Goal: Task Accomplishment & Management: Use online tool/utility

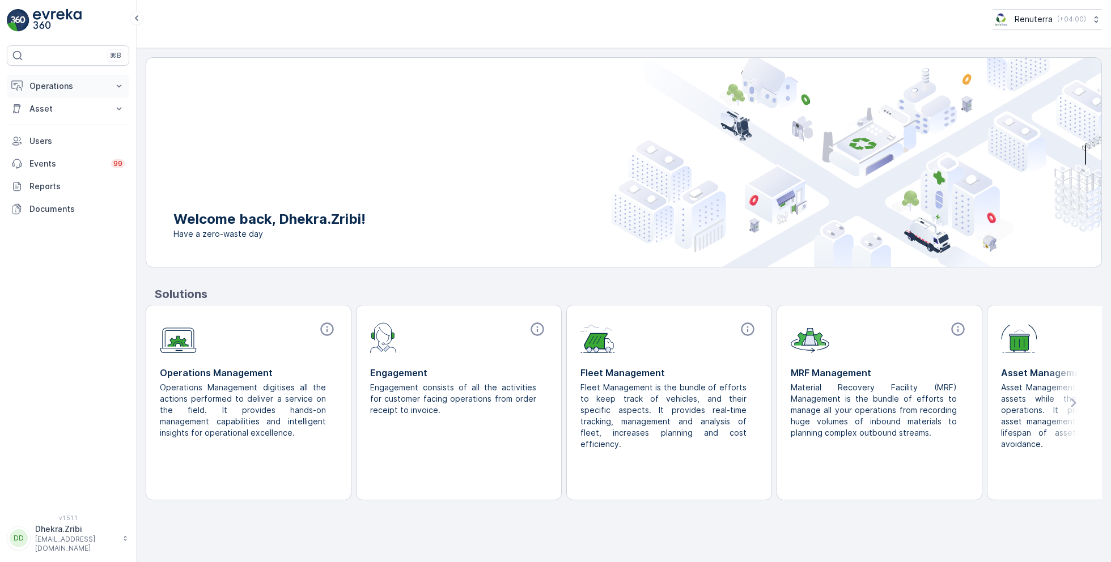
click at [61, 90] on p "Operations" at bounding box center [67, 85] width 77 height 11
click at [63, 138] on p "Routes & Tasks" at bounding box center [58, 136] width 58 height 11
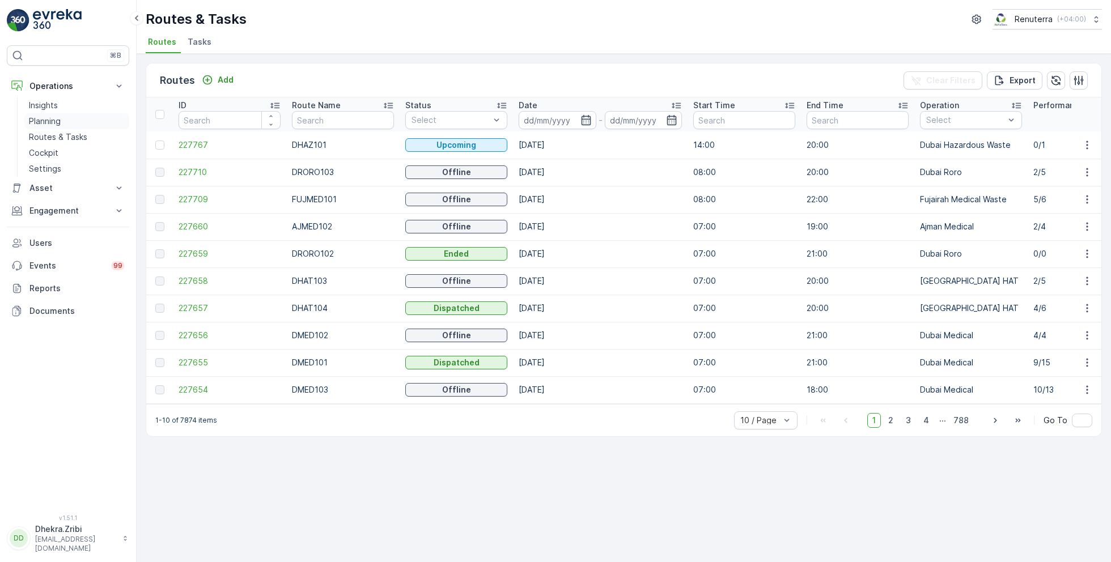
click at [52, 120] on p "Planning" at bounding box center [45, 121] width 32 height 11
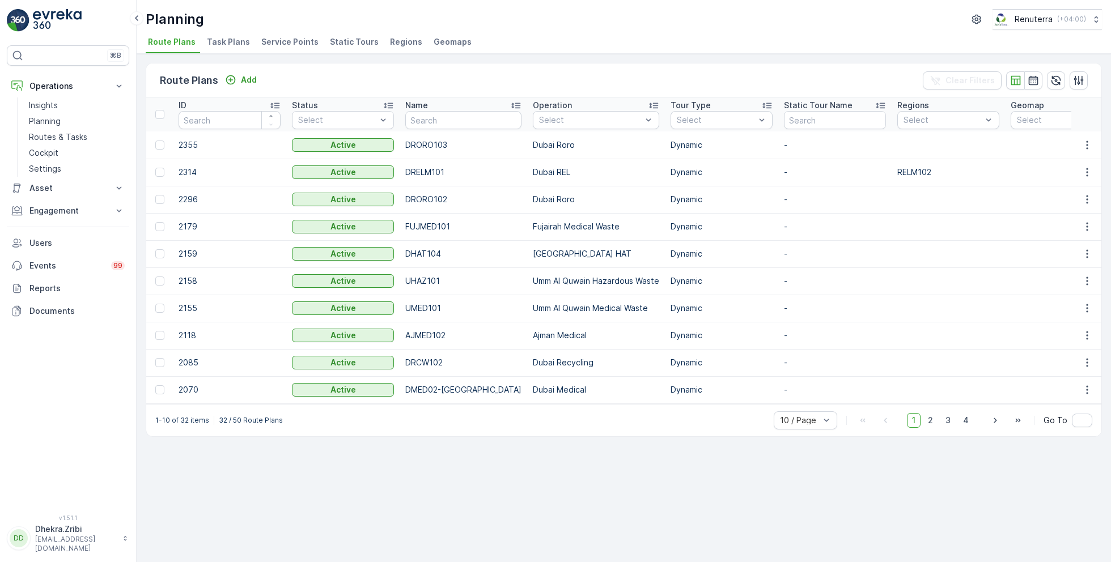
click at [277, 42] on span "Service Points" at bounding box center [289, 41] width 57 height 11
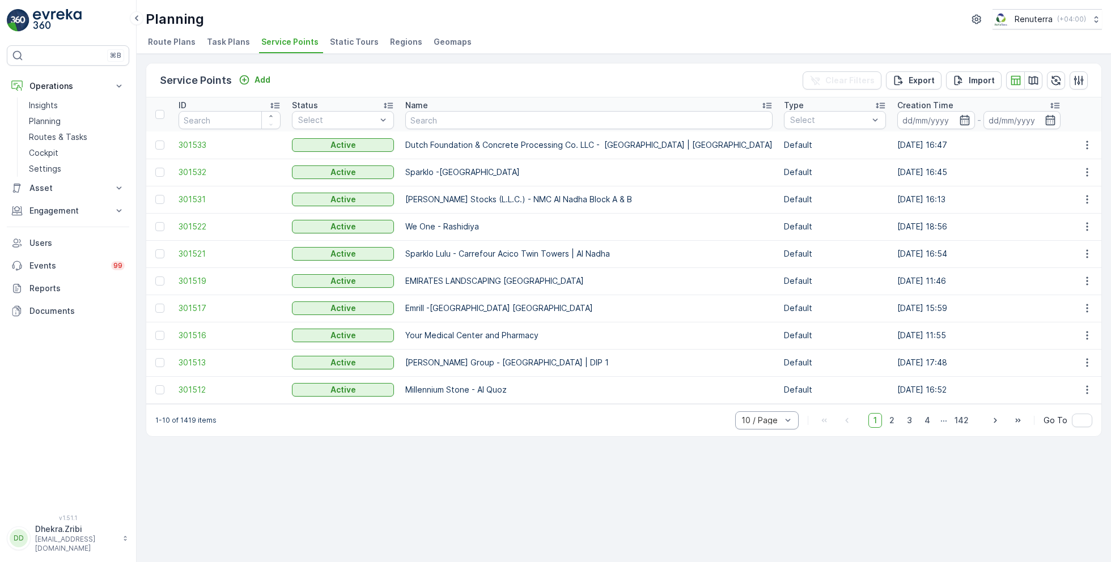
click at [782, 417] on div "10 / Page" at bounding box center [766, 420] width 63 height 18
click at [766, 400] on span "50 / Page" at bounding box center [760, 395] width 37 height 9
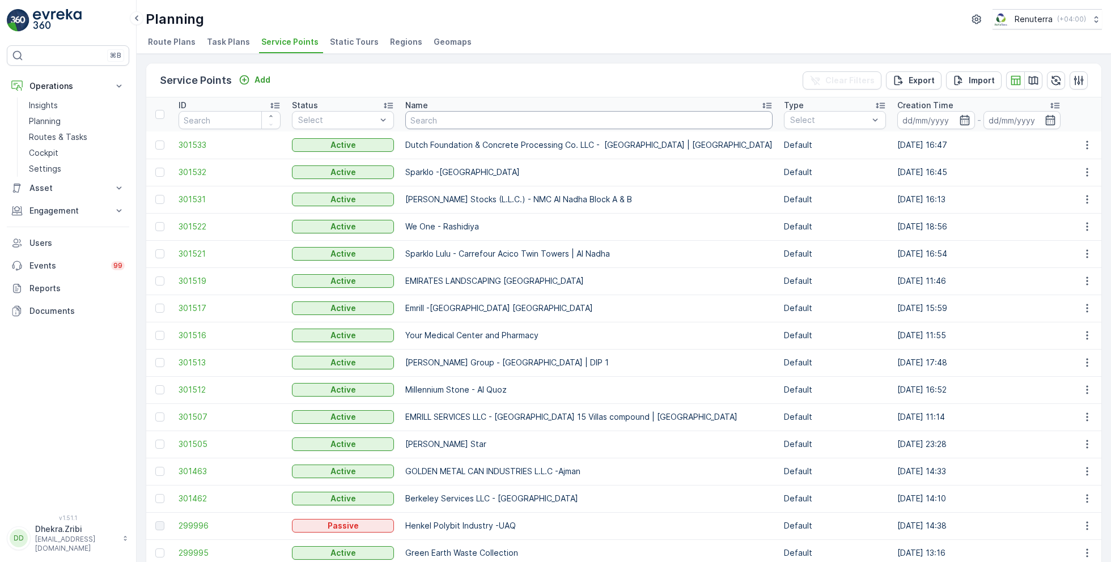
click at [435, 116] on input "text" at bounding box center [588, 120] width 367 height 18
type input "arj"
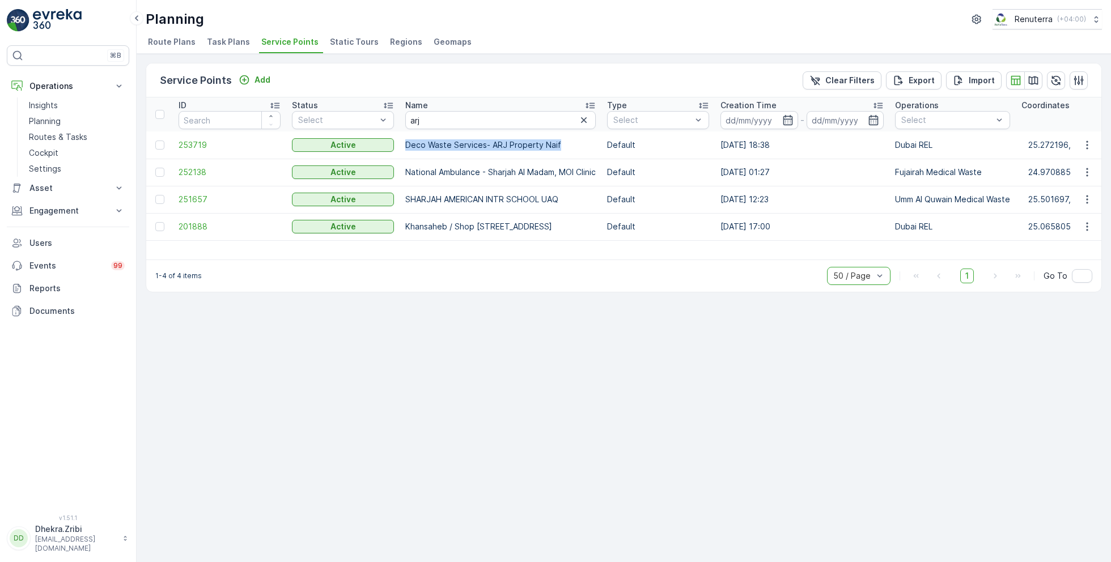
drag, startPoint x: 403, startPoint y: 141, endPoint x: 581, endPoint y: 143, distance: 177.4
click at [582, 143] on td "Deco Waste Services- ARJ Property Naif" at bounding box center [500, 144] width 202 height 27
copy p "Deco Waste Services- ARJ Property Naif"
drag, startPoint x: 457, startPoint y: 121, endPoint x: 374, endPoint y: 118, distance: 83.3
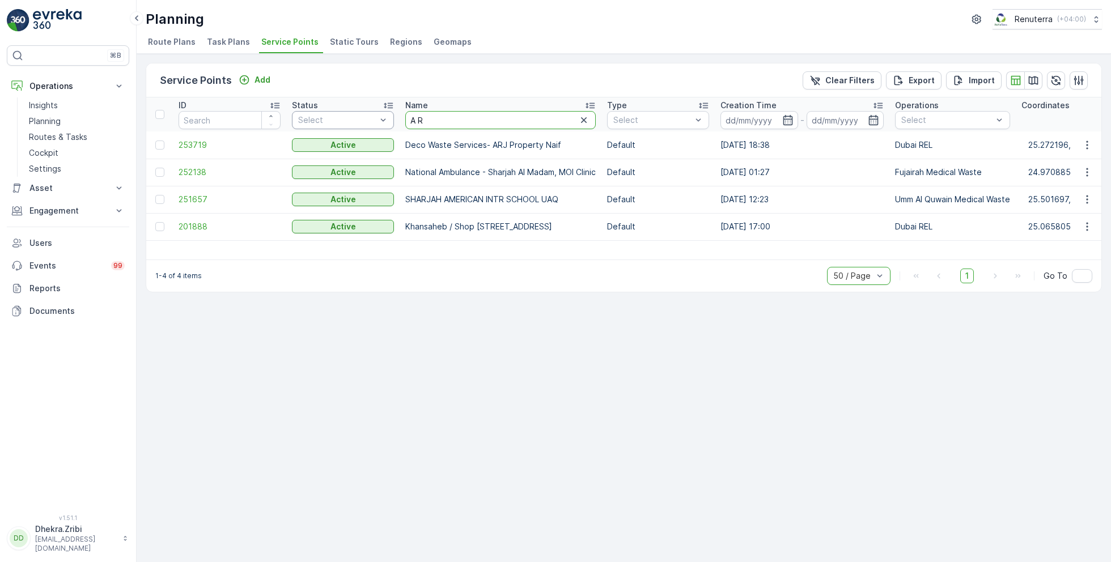
type input "A R J"
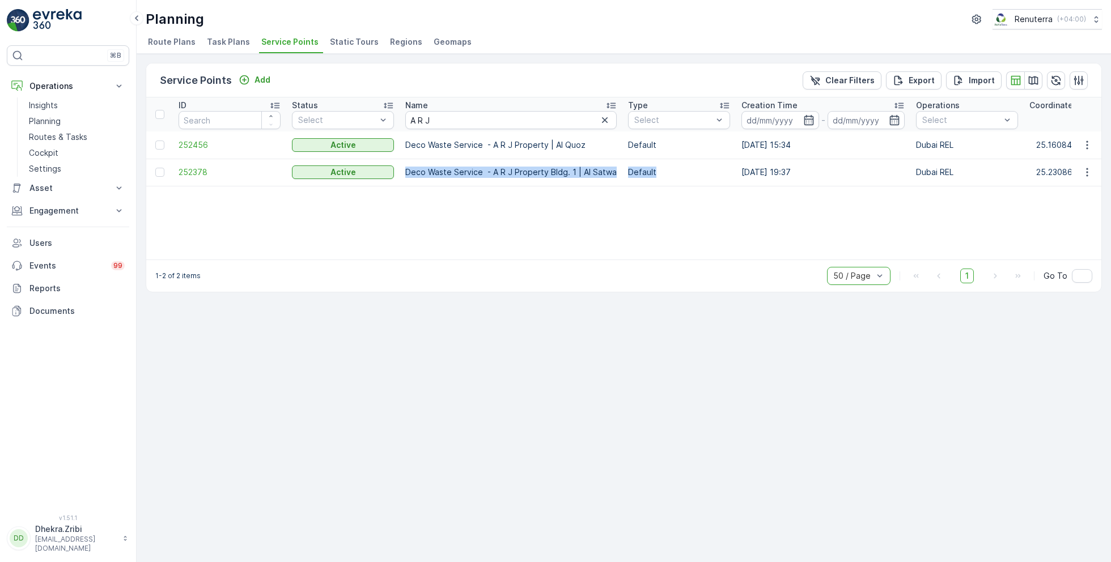
drag, startPoint x: 406, startPoint y: 172, endPoint x: 615, endPoint y: 180, distance: 208.7
click at [616, 181] on td "Deco Waste Service - A R J Property Bldg. 1 | Al Satwa" at bounding box center [510, 172] width 223 height 27
copy p "Deco Waste Service - A R J Property Bldg. 1 | Al Satwa"
click at [194, 170] on span "252378" at bounding box center [229, 172] width 102 height 11
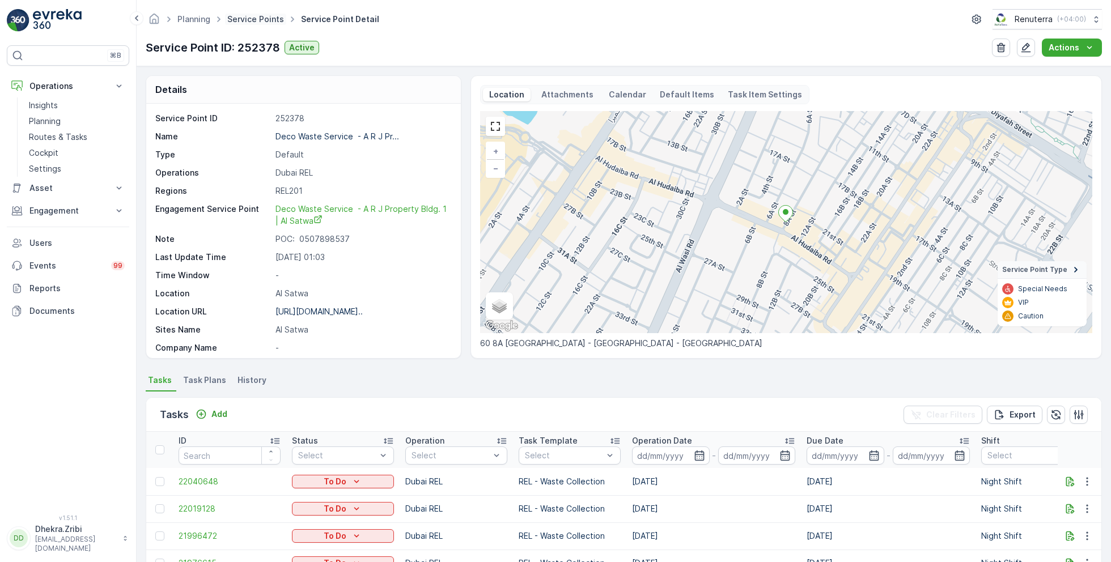
click at [259, 22] on link "Service Points" at bounding box center [255, 19] width 57 height 10
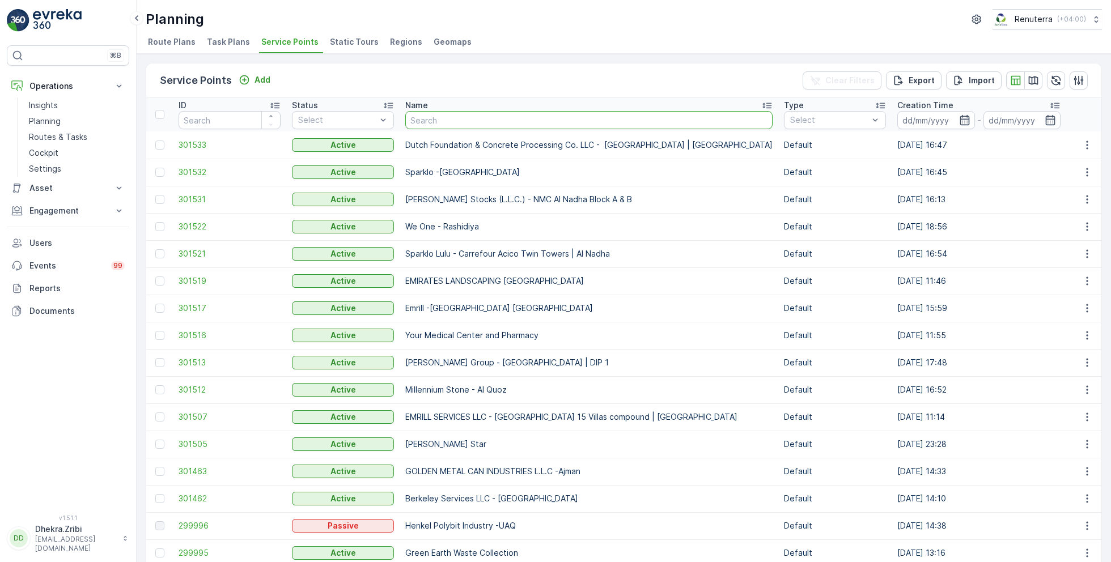
click at [514, 126] on input "text" at bounding box center [588, 120] width 367 height 18
type input "zabeel"
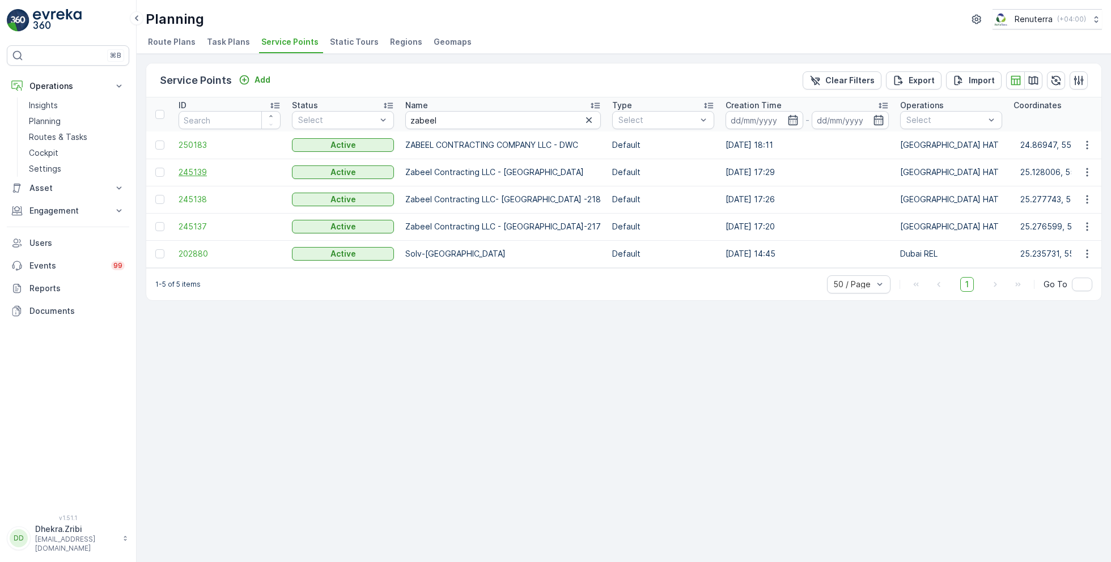
click at [180, 167] on span "245139" at bounding box center [229, 172] width 102 height 11
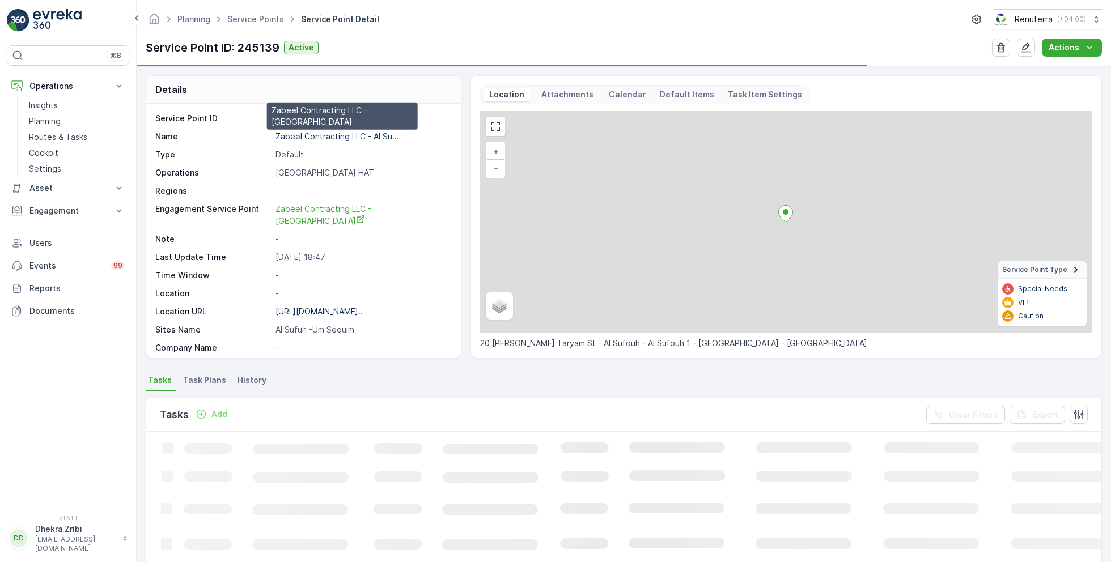
click at [307, 138] on p "Zabeel Contracting LLC - Al Su..." at bounding box center [337, 136] width 124 height 10
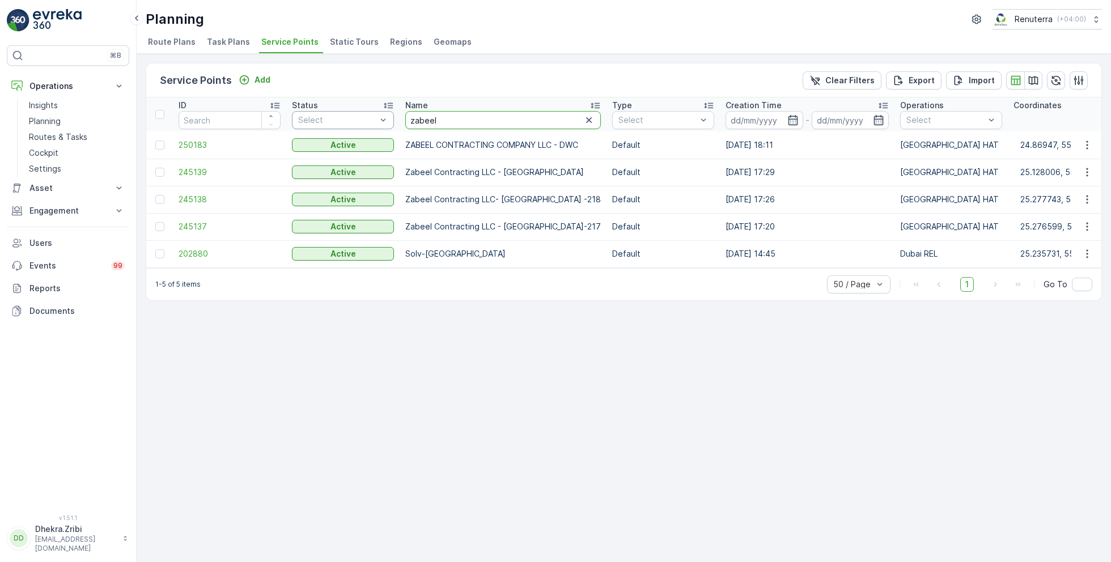
drag, startPoint x: 441, startPoint y: 119, endPoint x: 346, endPoint y: 119, distance: 95.2
type input "A R J"
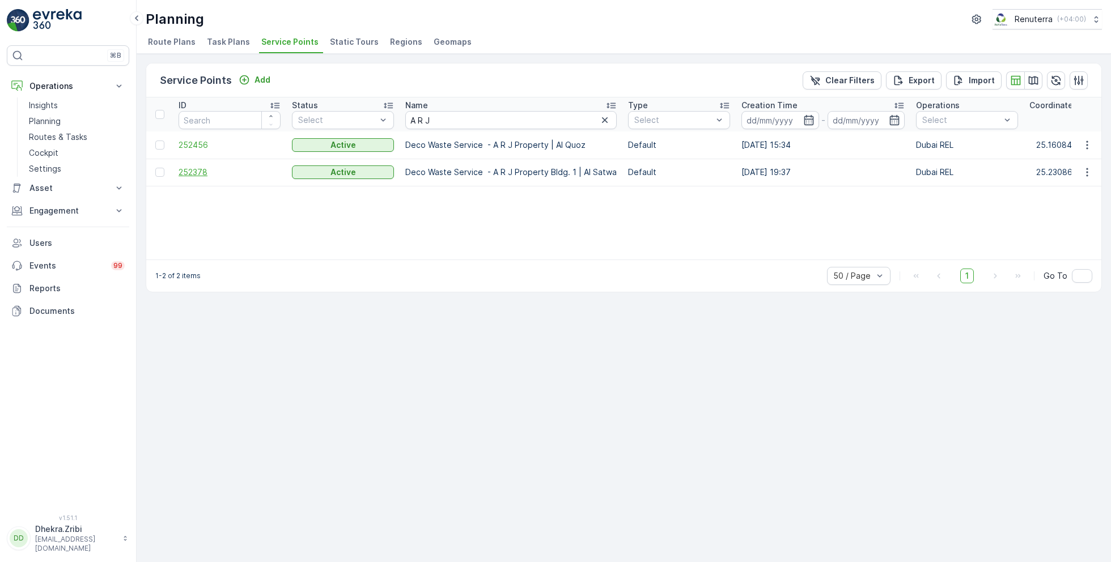
click at [198, 172] on span "252378" at bounding box center [229, 172] width 102 height 11
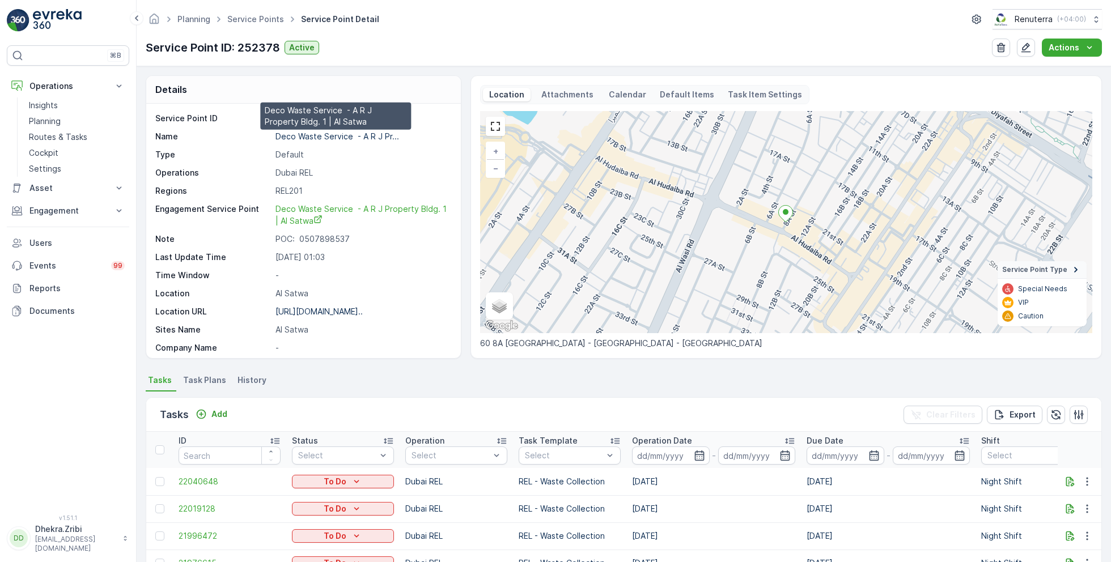
click at [327, 134] on p "Deco Waste Service - A R J Pr..." at bounding box center [337, 136] width 124 height 10
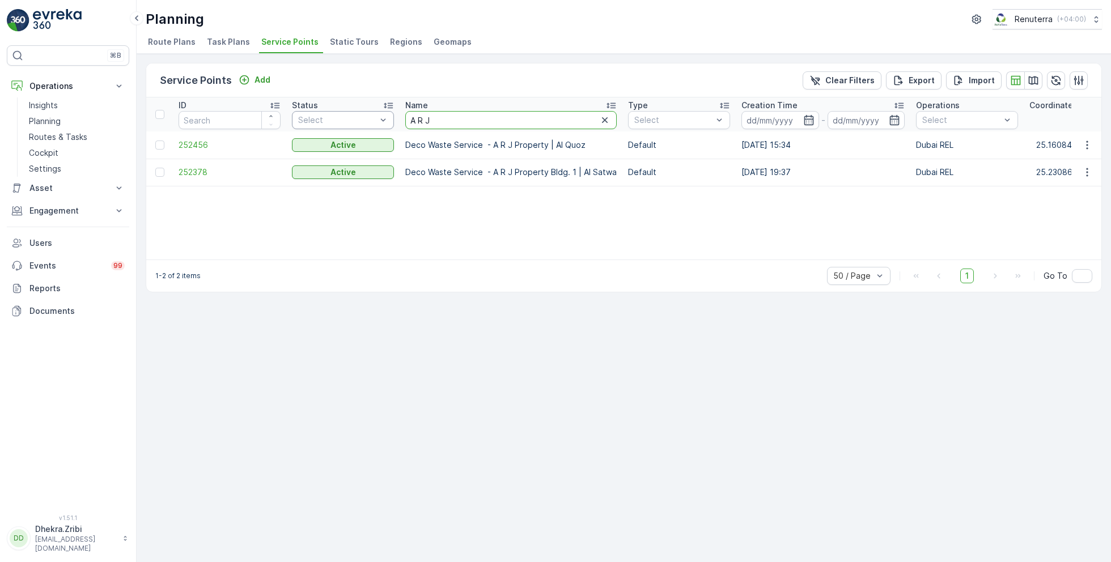
drag, startPoint x: 442, startPoint y: 120, endPoint x: 360, endPoint y: 112, distance: 81.9
type input "arj"
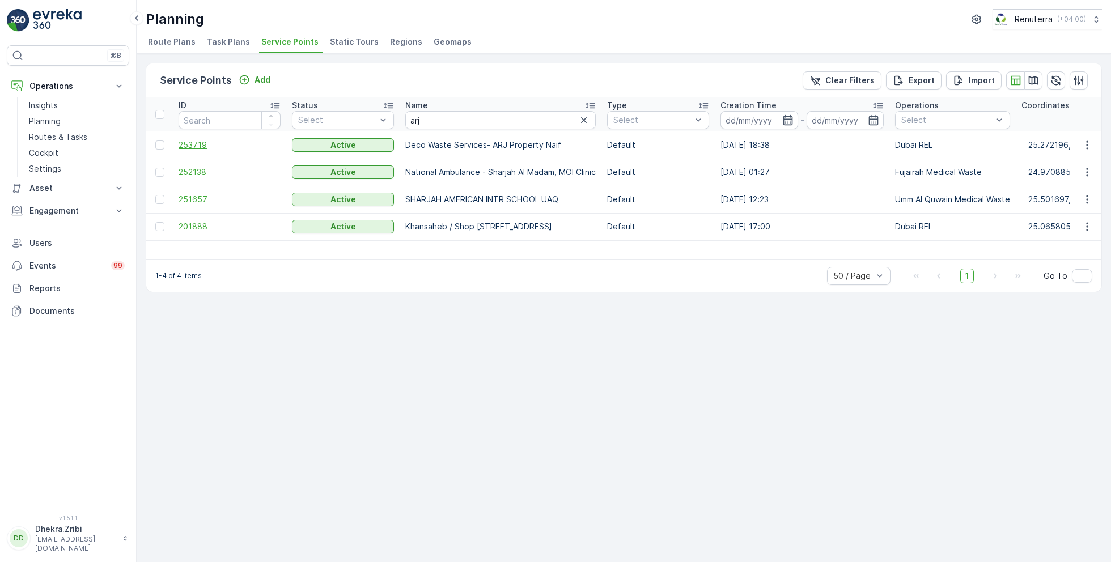
click at [200, 142] on span "253719" at bounding box center [229, 144] width 102 height 11
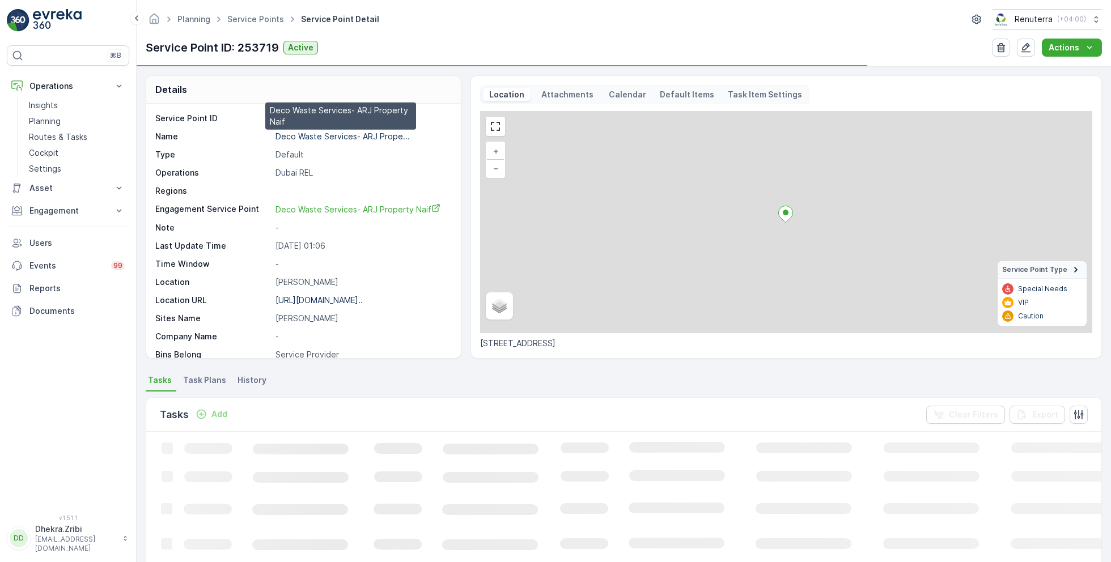
click at [320, 132] on p "Deco Waste Services- ARJ Prope..." at bounding box center [342, 136] width 134 height 10
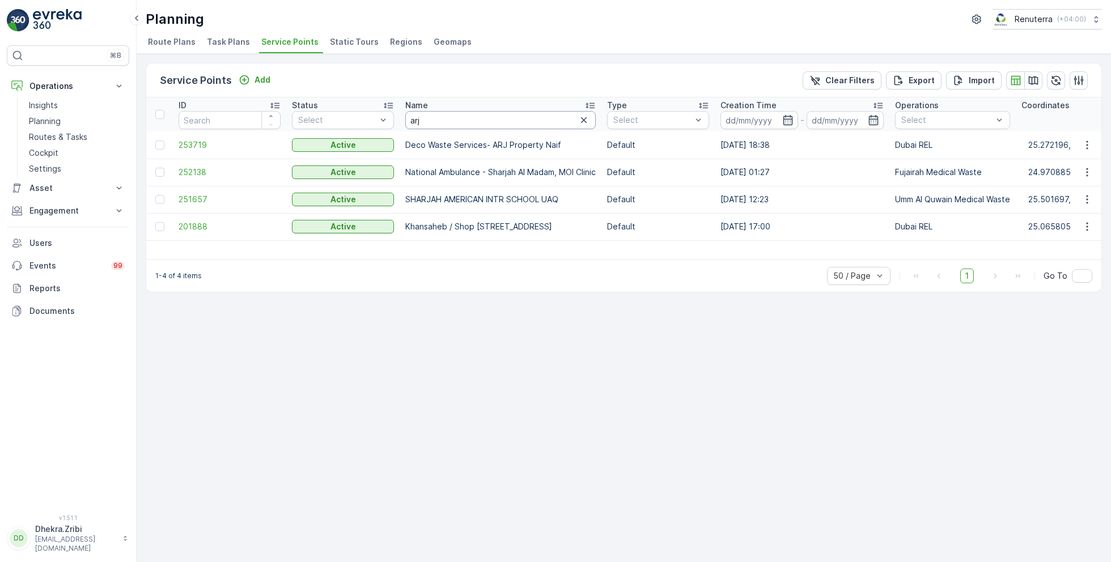
click at [443, 122] on input "arj" at bounding box center [500, 120] width 190 height 18
type input "[PERSON_NAME]"
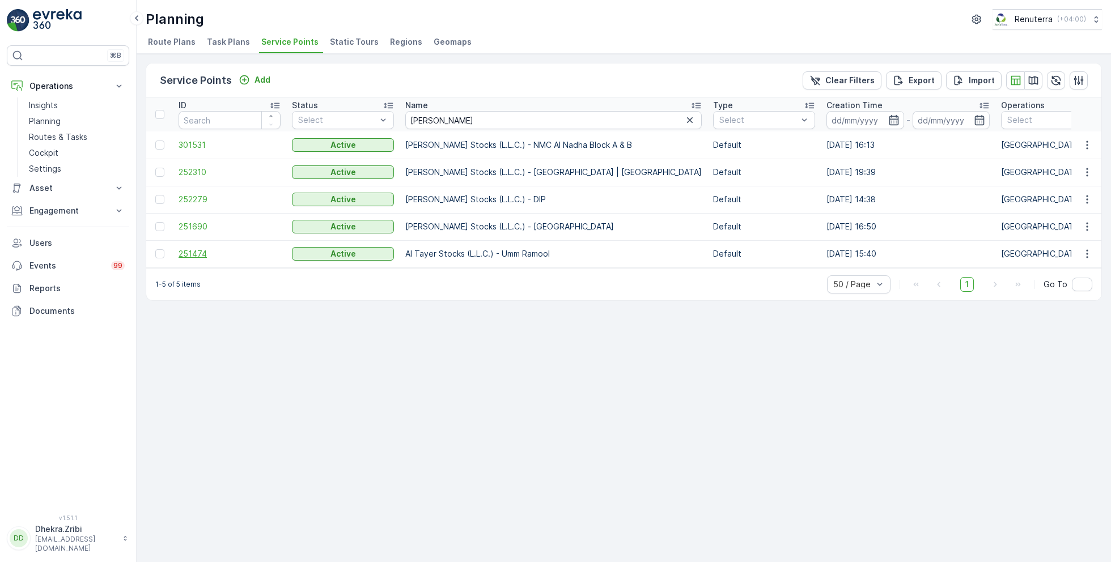
click at [205, 250] on span "251474" at bounding box center [229, 253] width 102 height 11
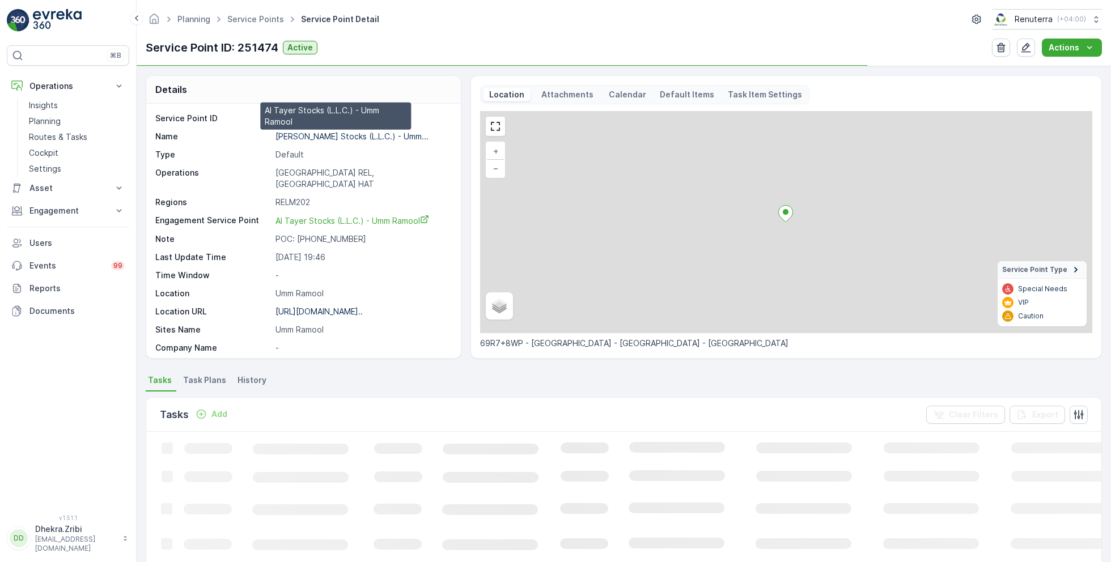
click at [337, 133] on p "[PERSON_NAME] Stocks (L.L.C.) - Umm..." at bounding box center [351, 136] width 153 height 10
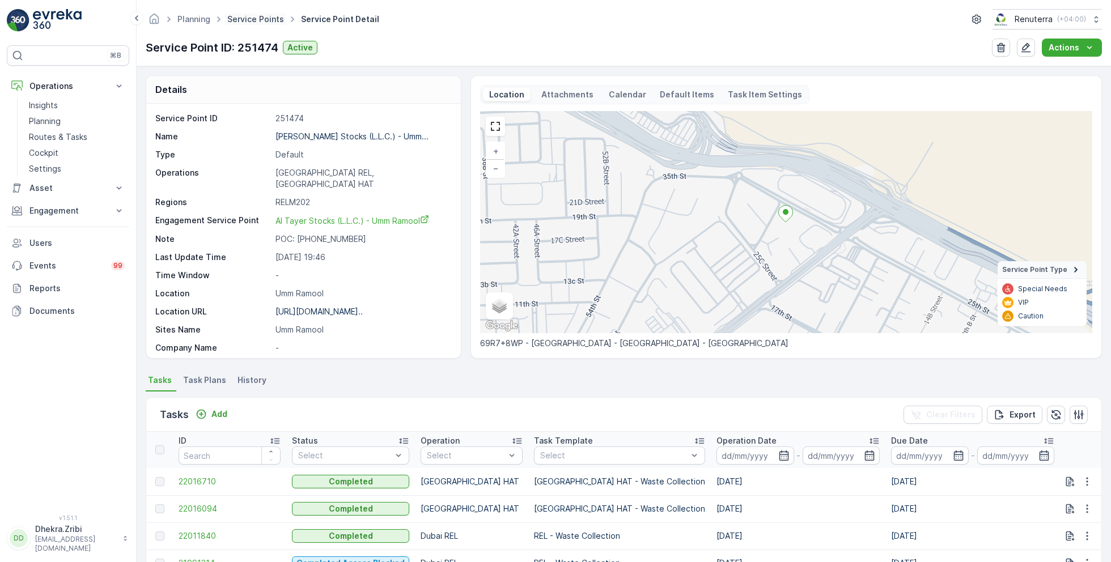
click at [262, 18] on link "Service Points" at bounding box center [255, 19] width 57 height 10
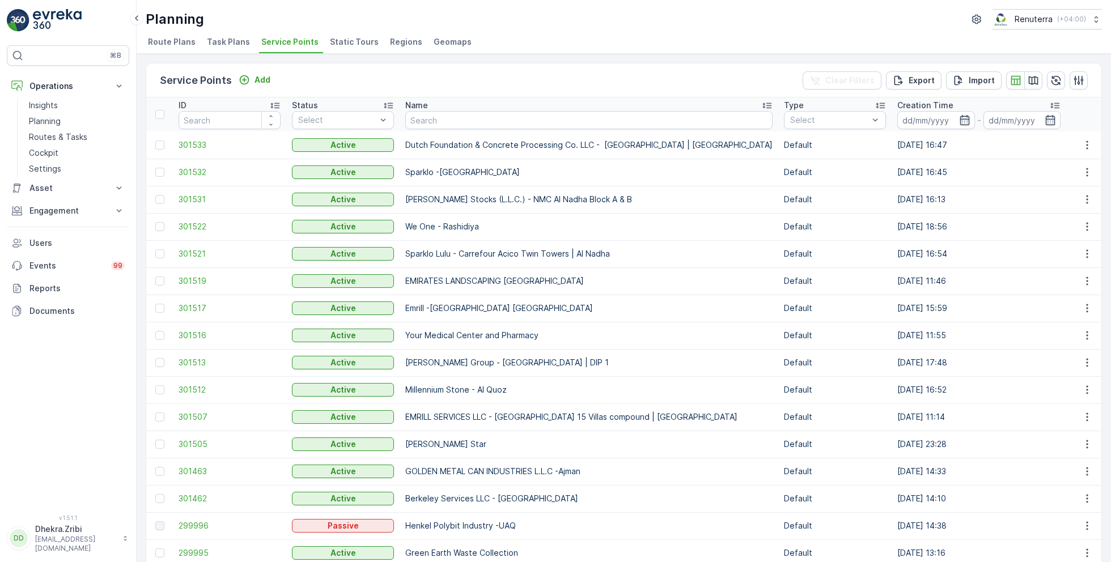
click at [478, 122] on input "text" at bounding box center [588, 120] width 367 height 18
type input "al noor"
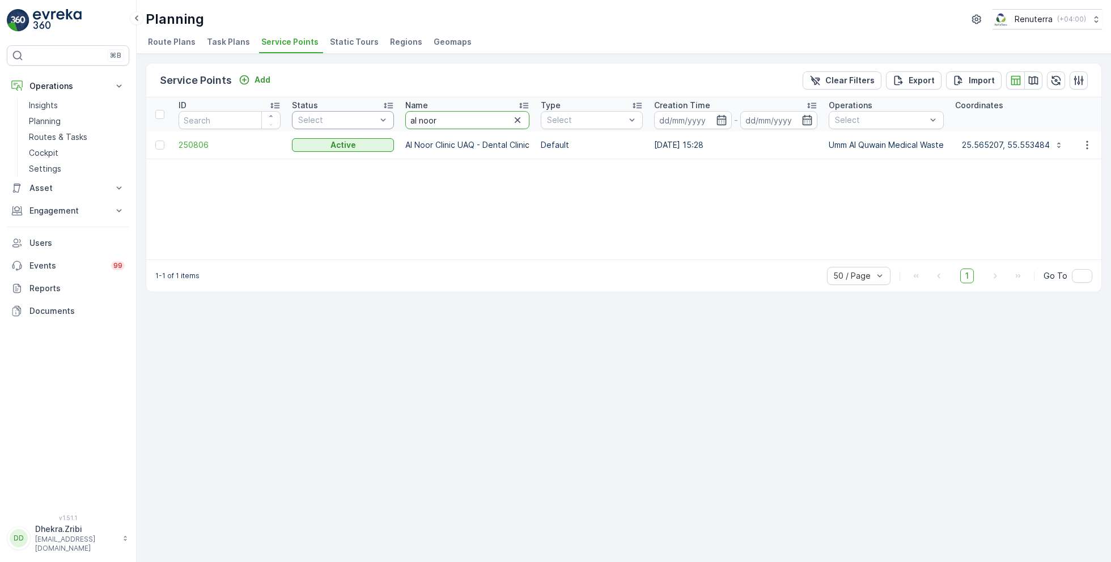
drag, startPoint x: 454, startPoint y: 122, endPoint x: 375, endPoint y: 122, distance: 78.8
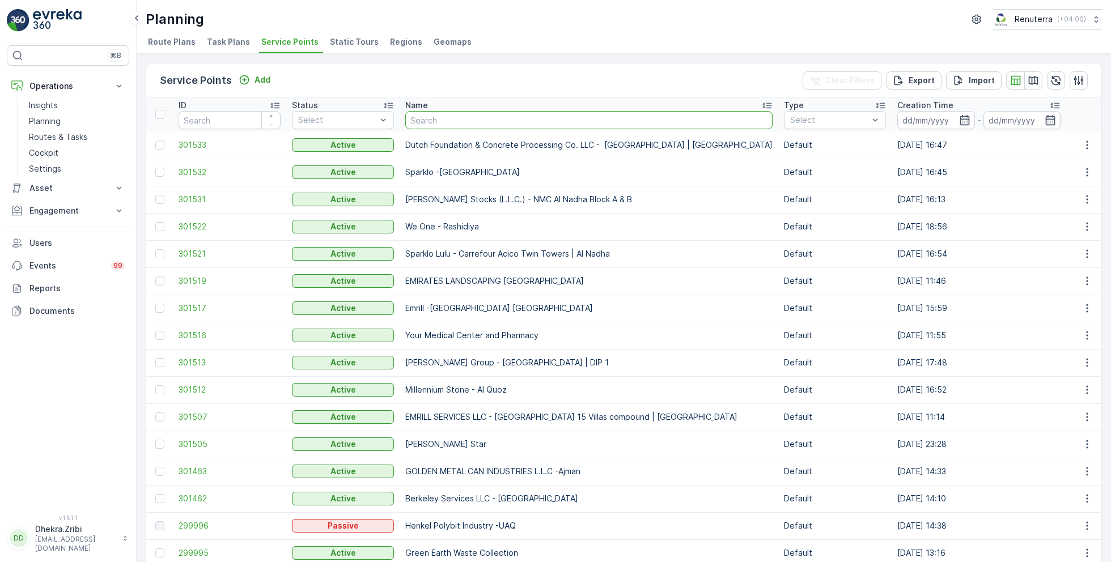
click at [464, 118] on input "text" at bounding box center [588, 120] width 367 height 18
type input "4 u"
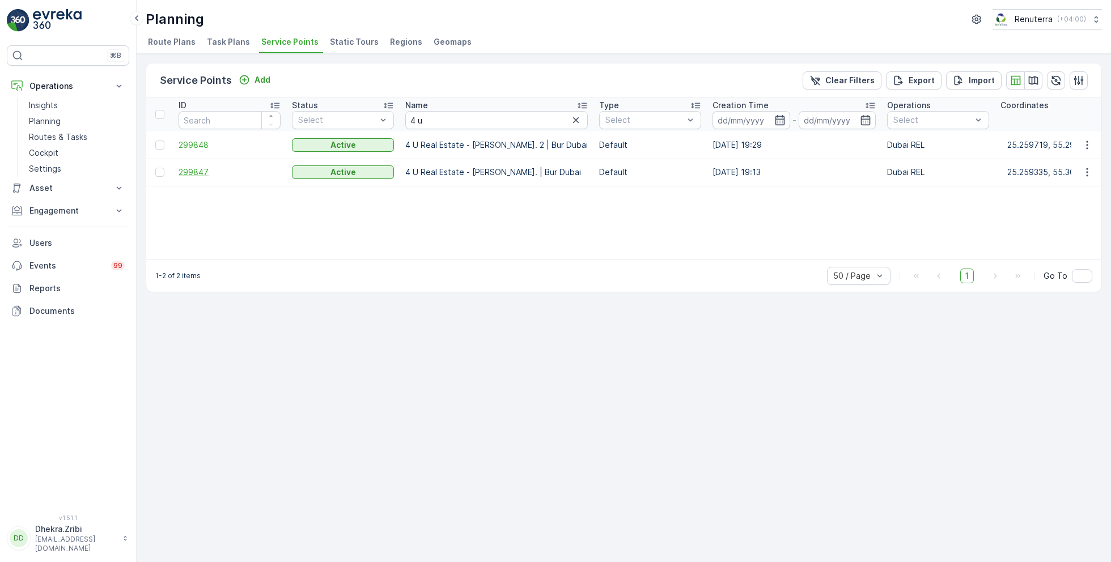
click at [198, 169] on span "299847" at bounding box center [229, 172] width 102 height 11
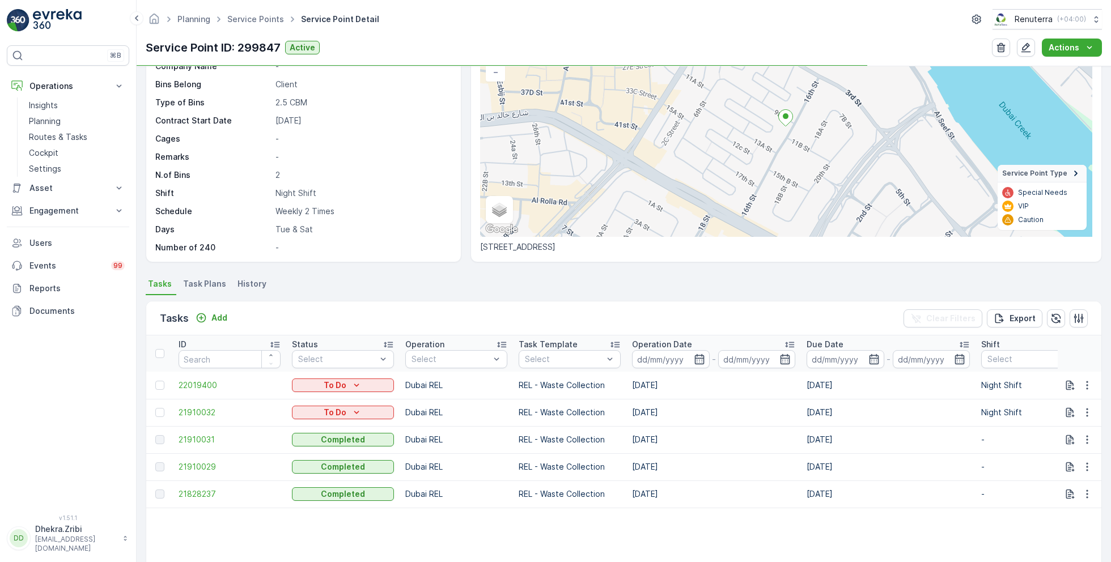
scroll to position [98, 0]
click at [1088, 409] on icon "button" at bounding box center [1086, 410] width 11 height 11
click at [1057, 460] on span "Change Route" at bounding box center [1057, 458] width 55 height 11
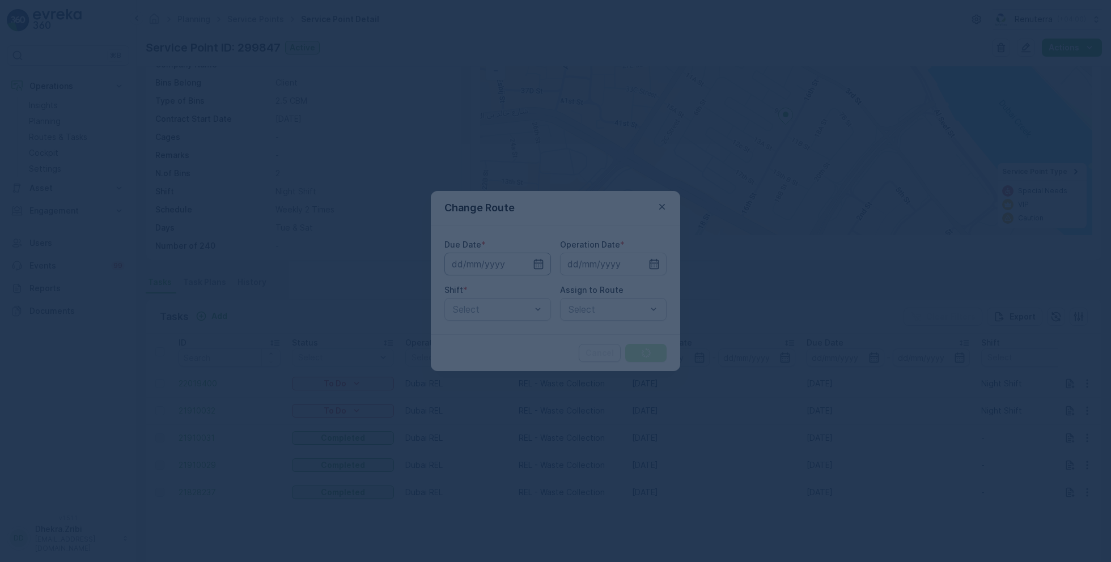
type input "[DATE]"
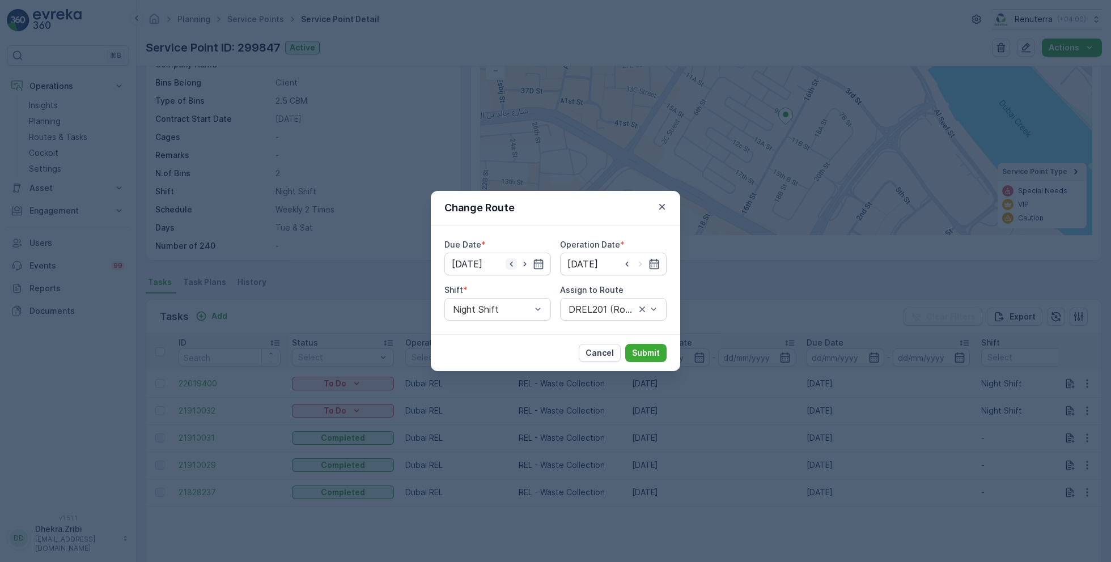
click at [509, 263] on icon "button" at bounding box center [510, 263] width 11 height 11
type input "[DATE]"
click at [638, 262] on input at bounding box center [613, 264] width 107 height 23
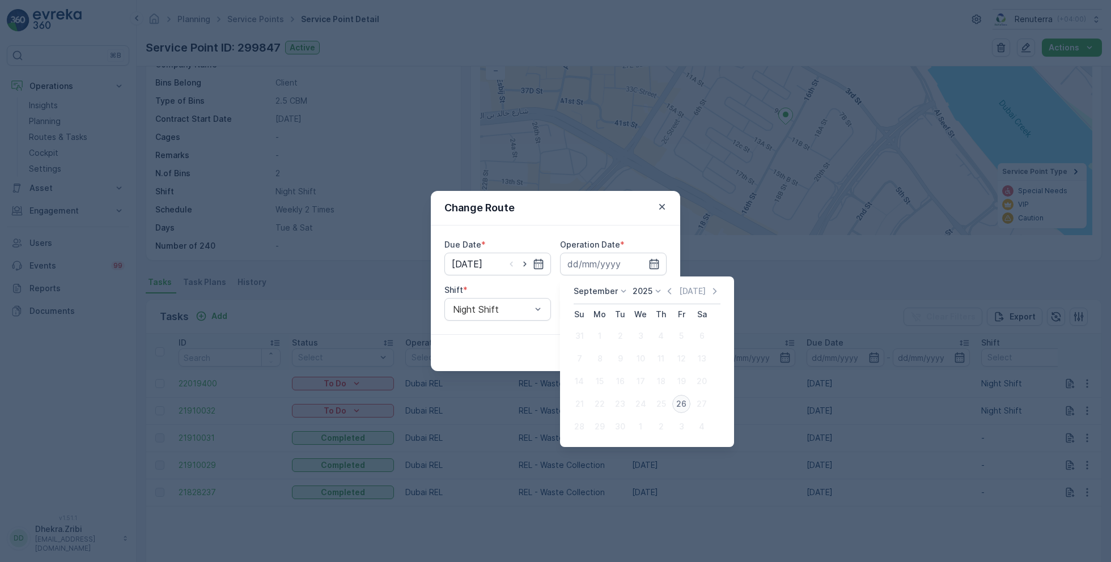
click at [678, 399] on div "26" at bounding box center [681, 404] width 18 height 18
type input "[DATE]"
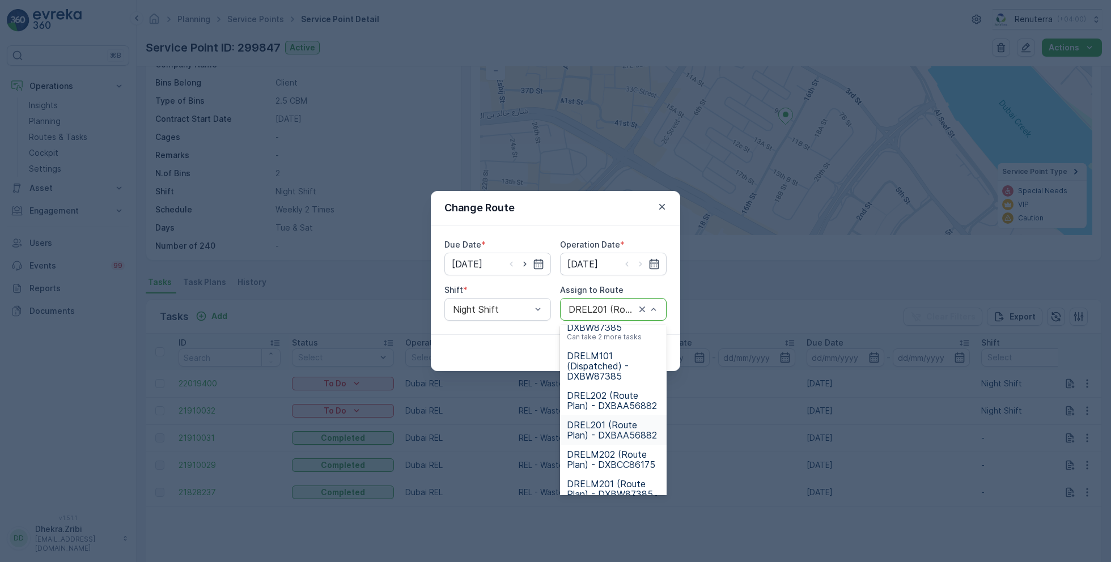
scroll to position [138, 0]
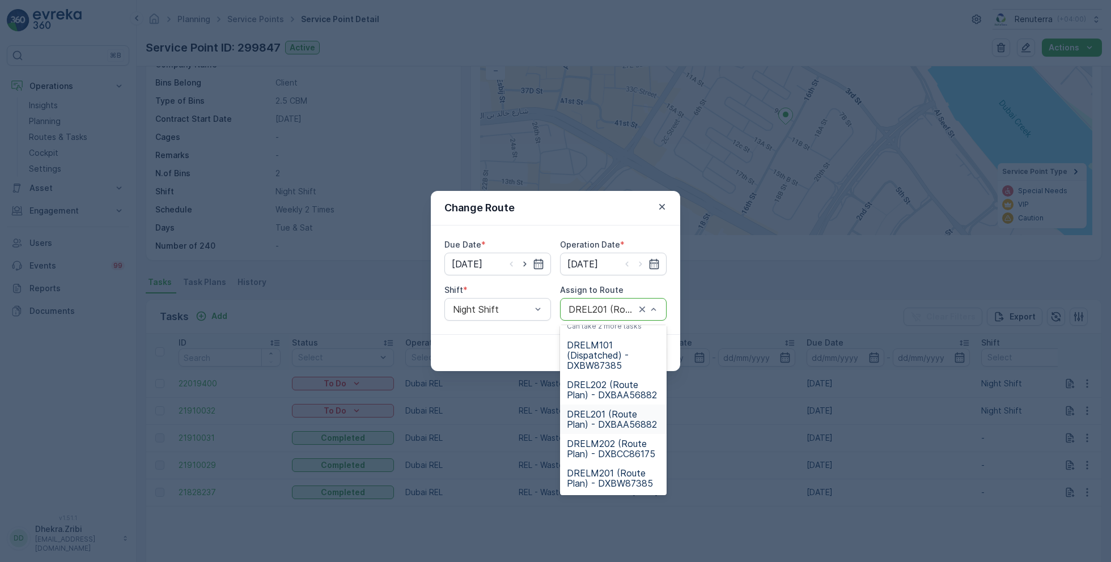
click at [611, 416] on span "DREL201 (Route Plan) - DXBAA56882" at bounding box center [613, 419] width 93 height 20
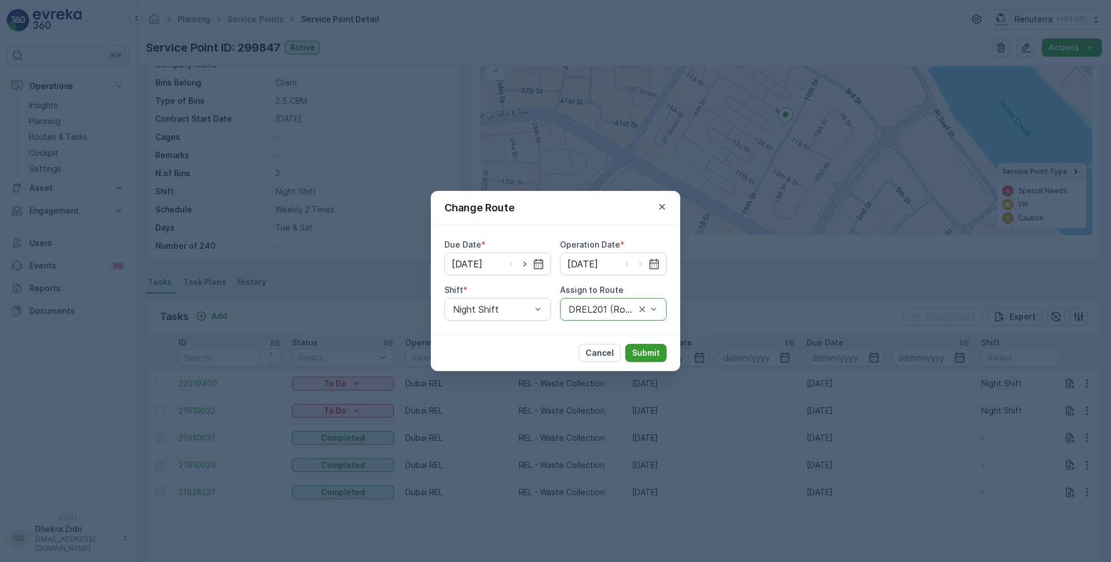
click at [656, 348] on p "Submit" at bounding box center [646, 352] width 28 height 11
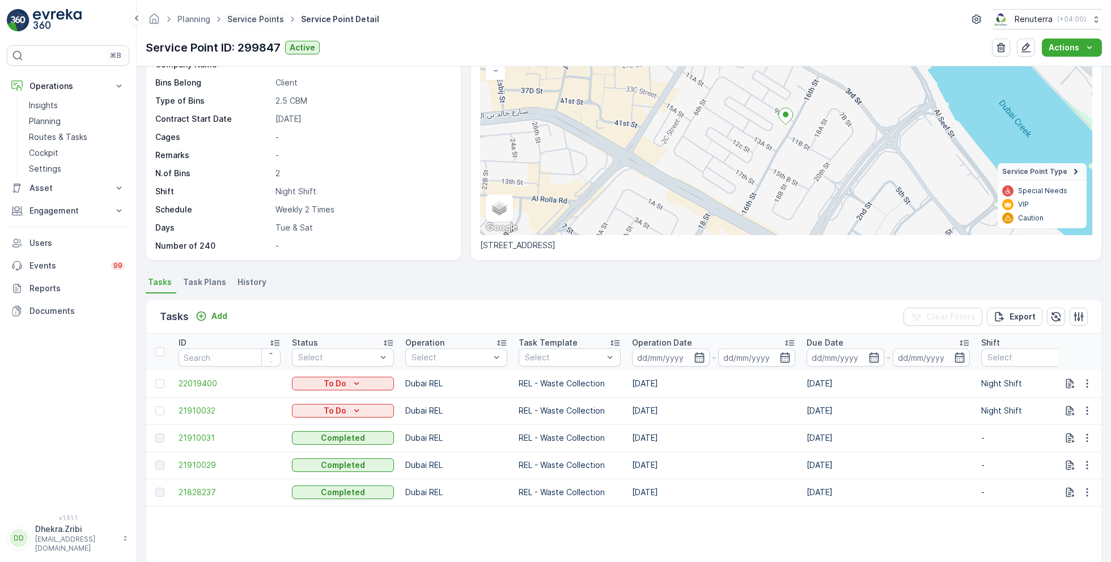
click at [253, 18] on link "Service Points" at bounding box center [255, 19] width 57 height 10
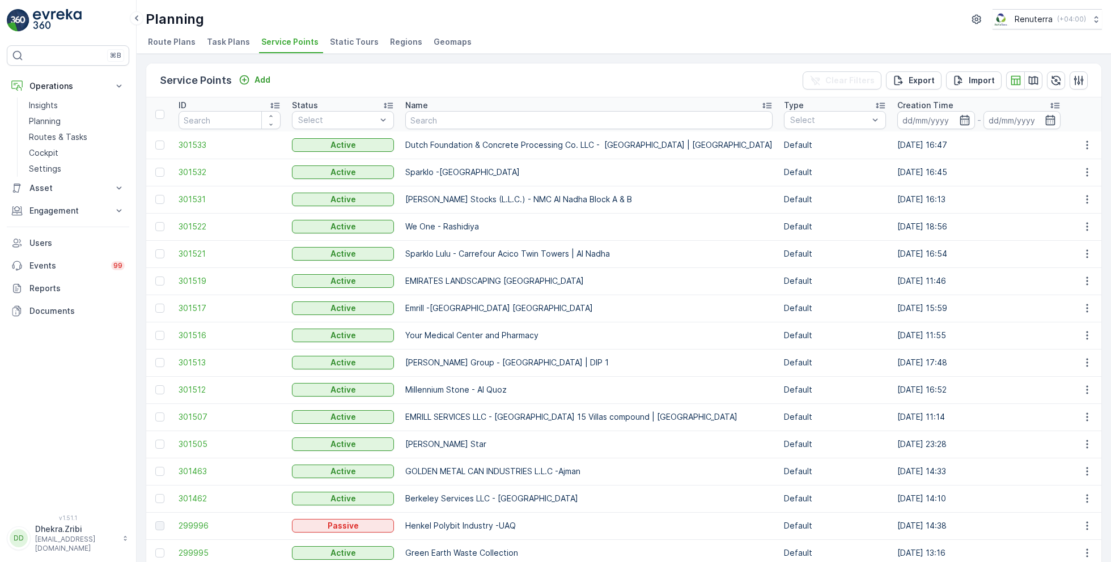
click at [453, 124] on input "text" at bounding box center [588, 120] width 367 height 18
type input "urba"
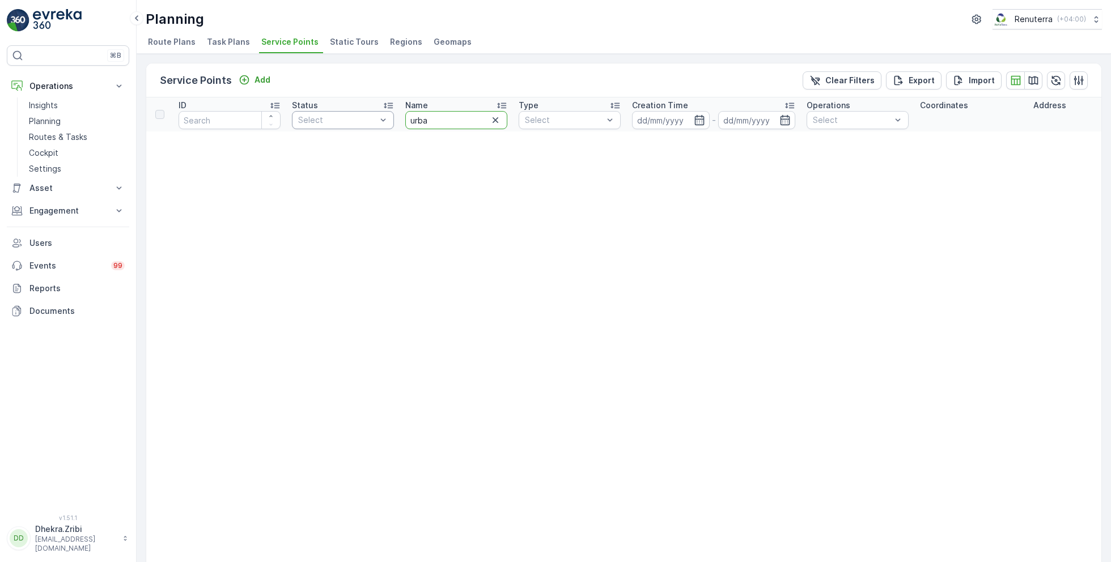
drag, startPoint x: 439, startPoint y: 120, endPoint x: 364, endPoint y: 117, distance: 74.9
type input "well"
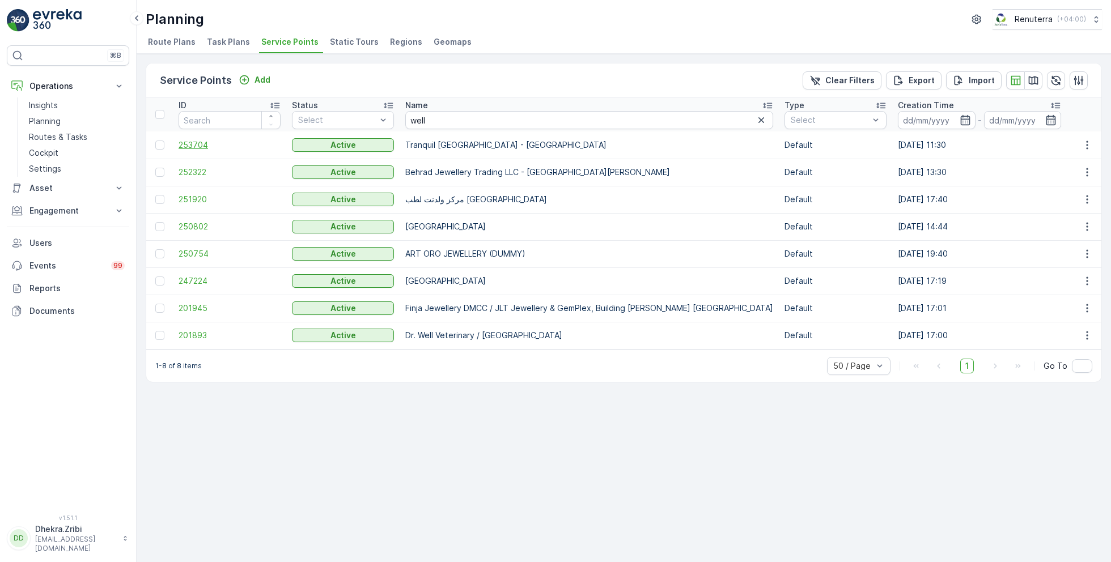
click at [198, 143] on span "253704" at bounding box center [229, 144] width 102 height 11
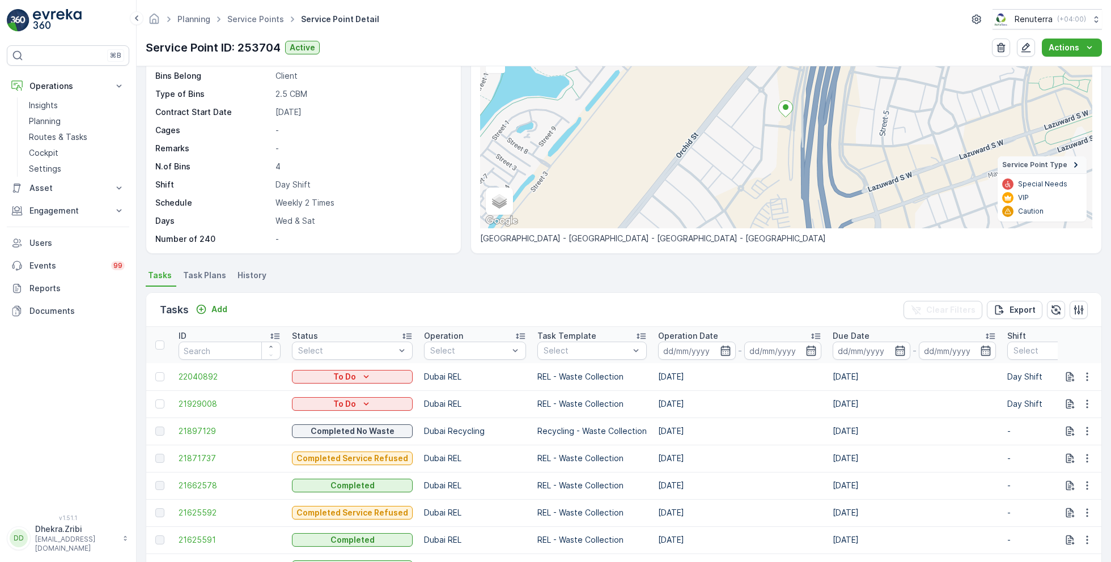
scroll to position [108, 0]
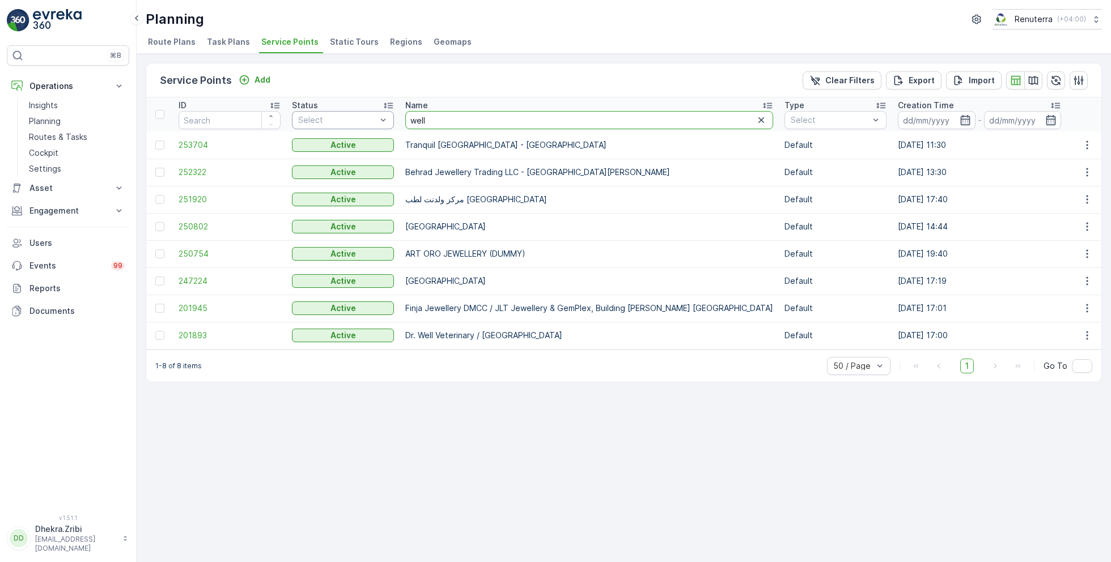
drag, startPoint x: 438, startPoint y: 113, endPoint x: 343, endPoint y: 113, distance: 94.6
click at [437, 118] on input "well" at bounding box center [589, 120] width 368 height 18
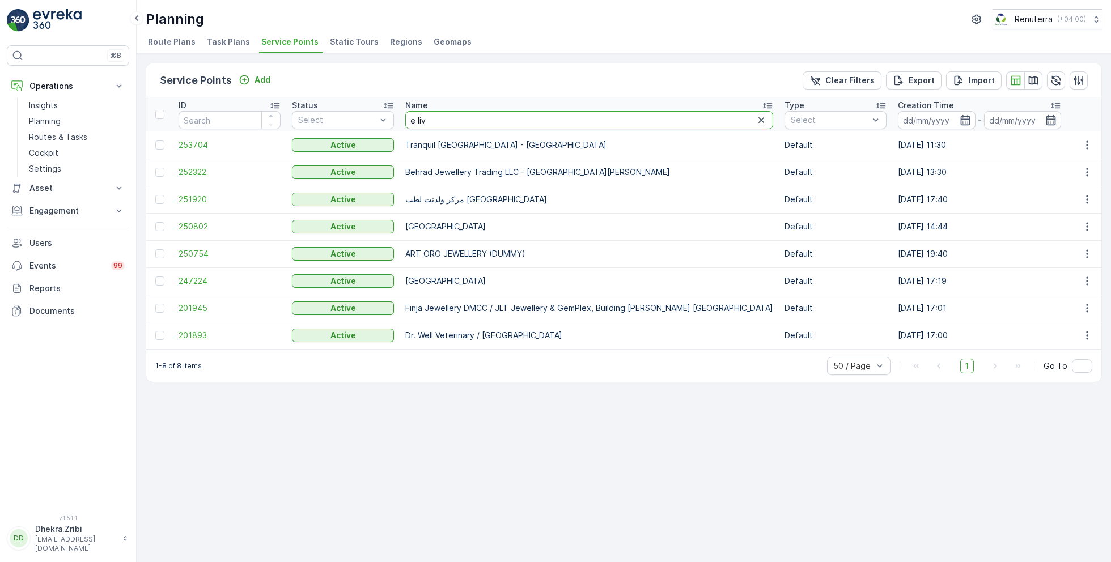
type input "e live"
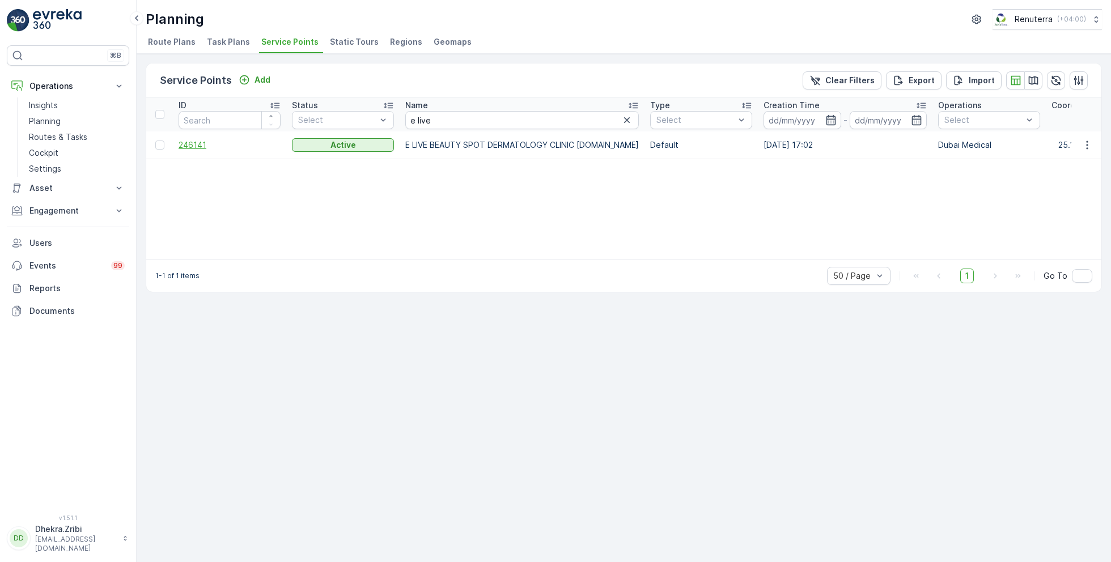
click at [191, 145] on span "246141" at bounding box center [229, 144] width 102 height 11
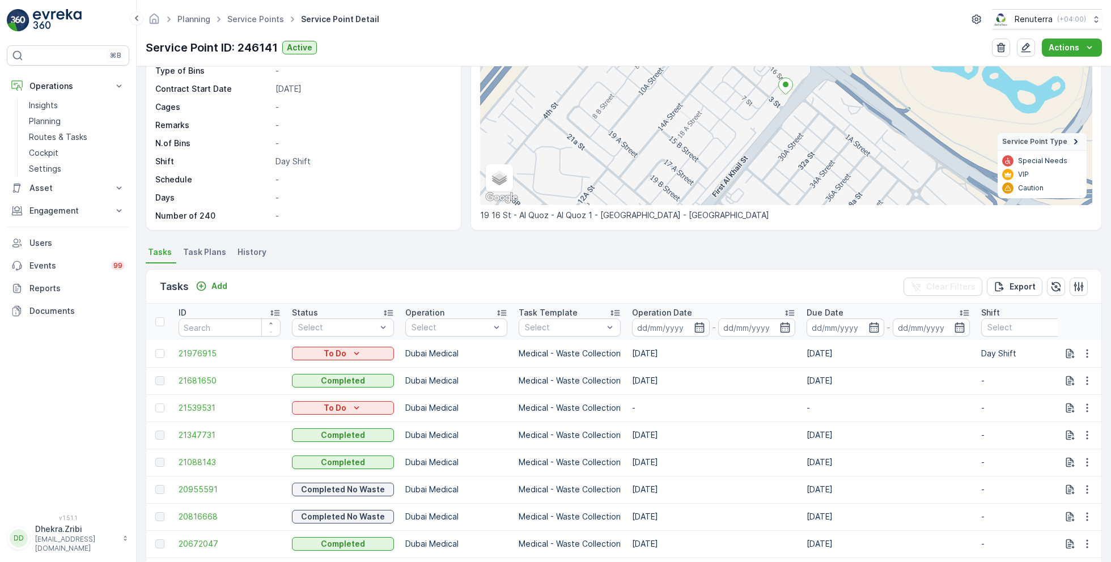
scroll to position [129, 0]
click at [205, 378] on span "21681650" at bounding box center [229, 379] width 102 height 11
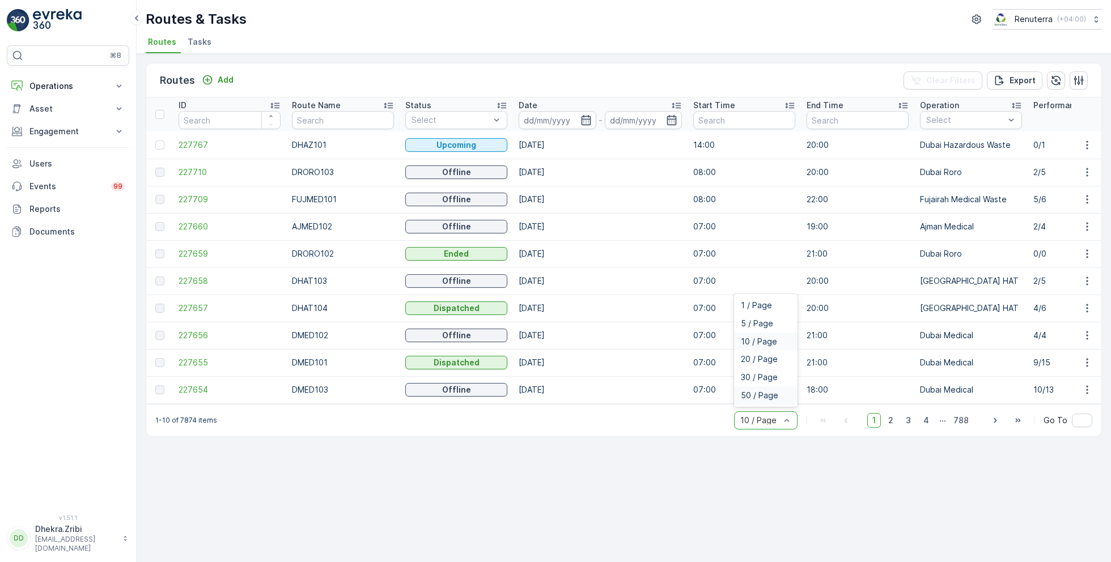
click at [768, 400] on span "50 / Page" at bounding box center [759, 395] width 37 height 9
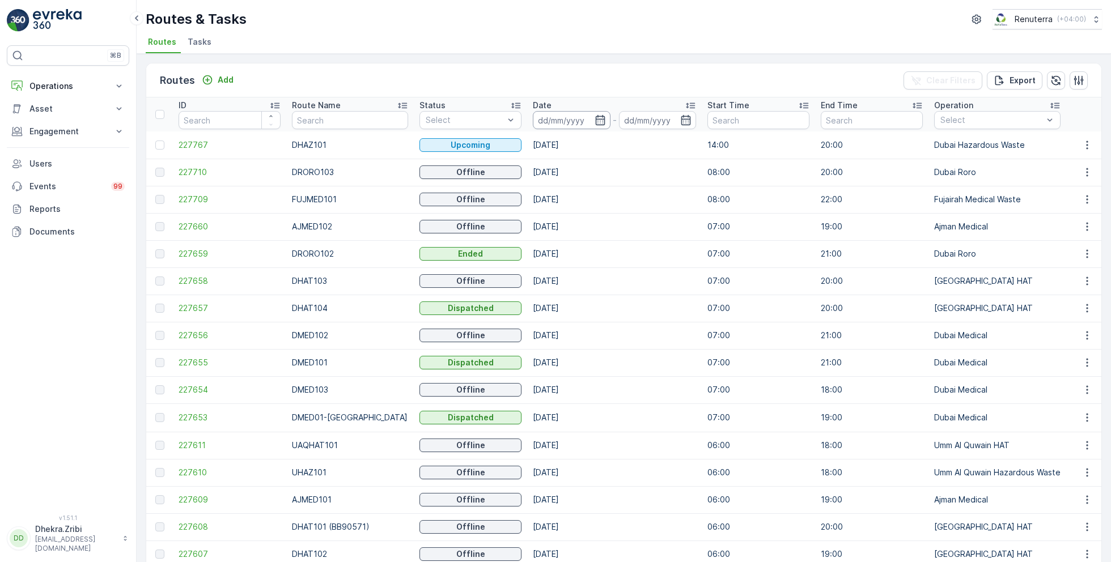
click at [571, 123] on input at bounding box center [572, 120] width 78 height 18
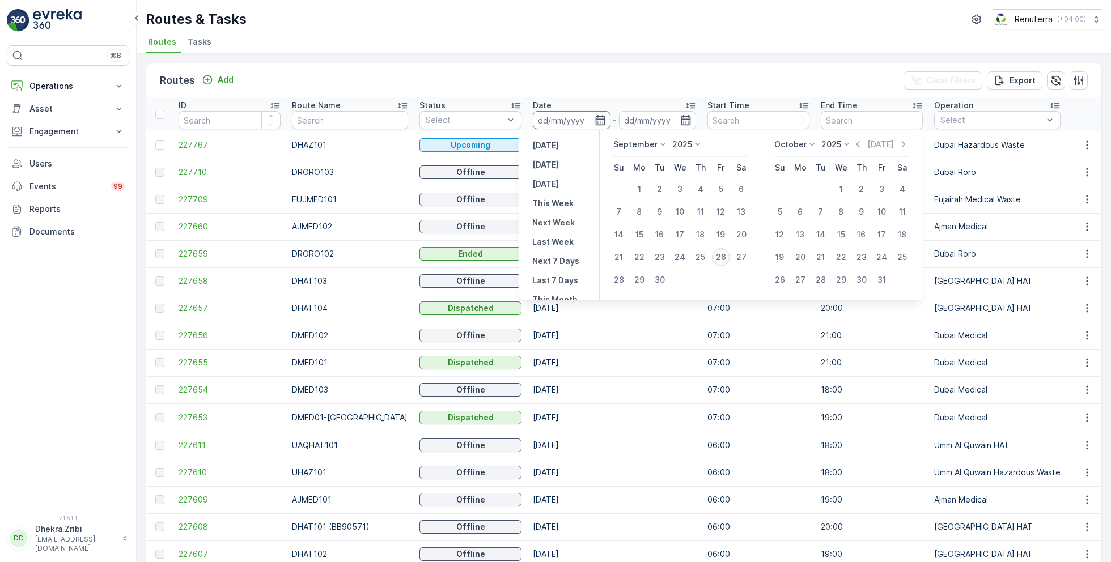
click at [728, 253] on div "26" at bounding box center [721, 257] width 18 height 18
type input "[DATE]"
click at [728, 253] on div "26" at bounding box center [721, 257] width 18 height 18
type input "[DATE]"
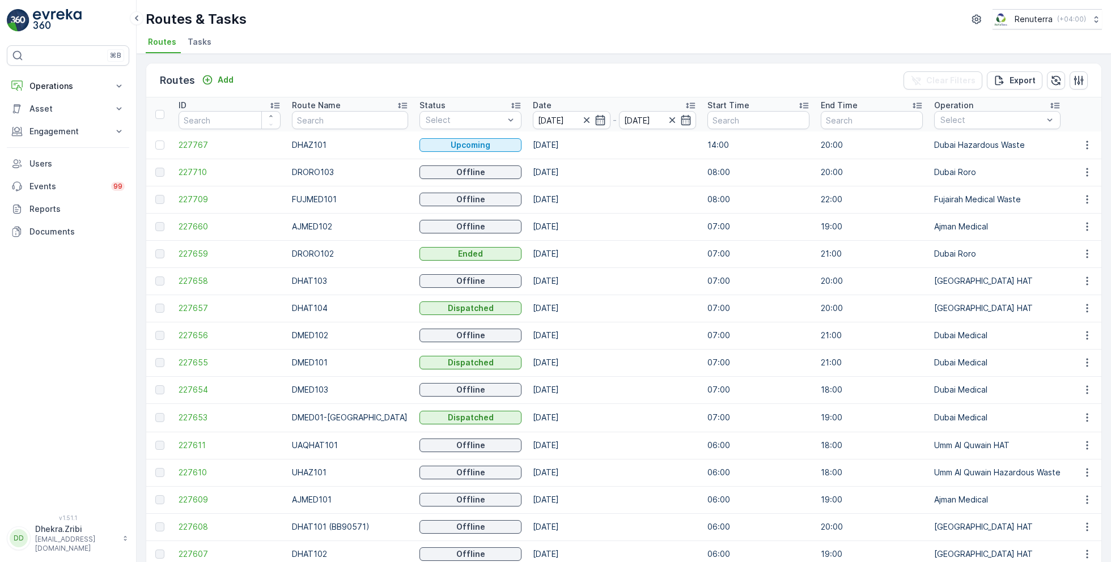
click at [505, 19] on div "Routes & Tasks Renuterra ( +04:00 )" at bounding box center [624, 19] width 956 height 20
click at [361, 118] on input "text" at bounding box center [350, 120] width 116 height 18
type input "hat"
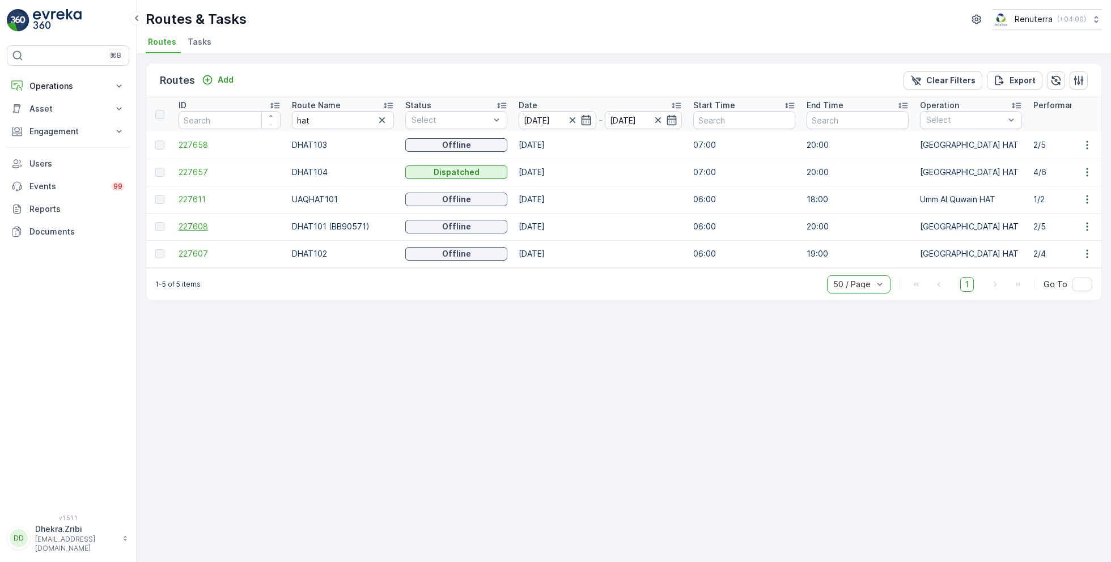
click at [192, 226] on span "227608" at bounding box center [229, 226] width 102 height 11
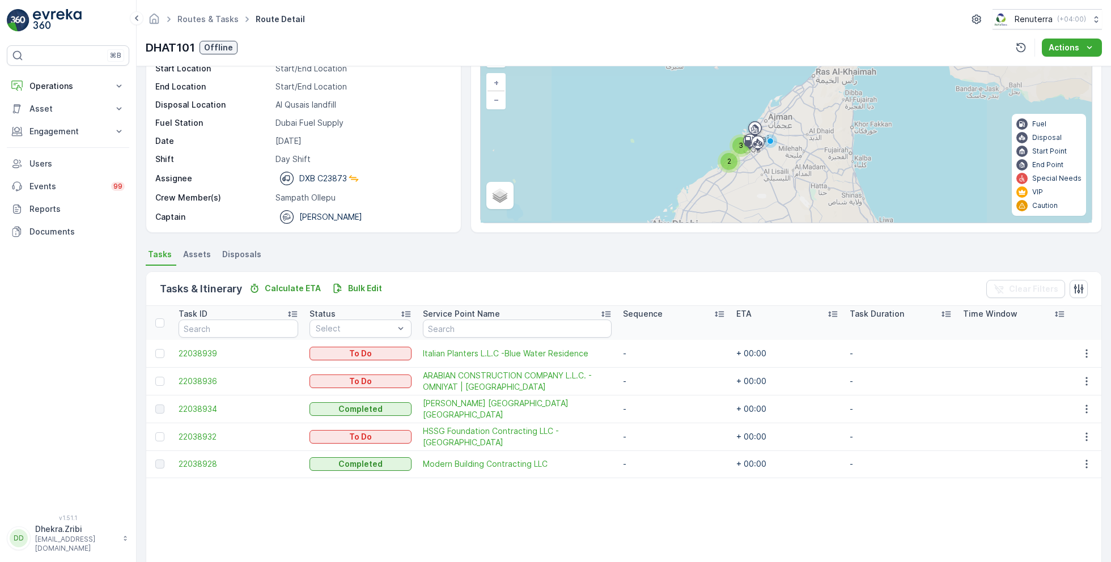
scroll to position [71, 0]
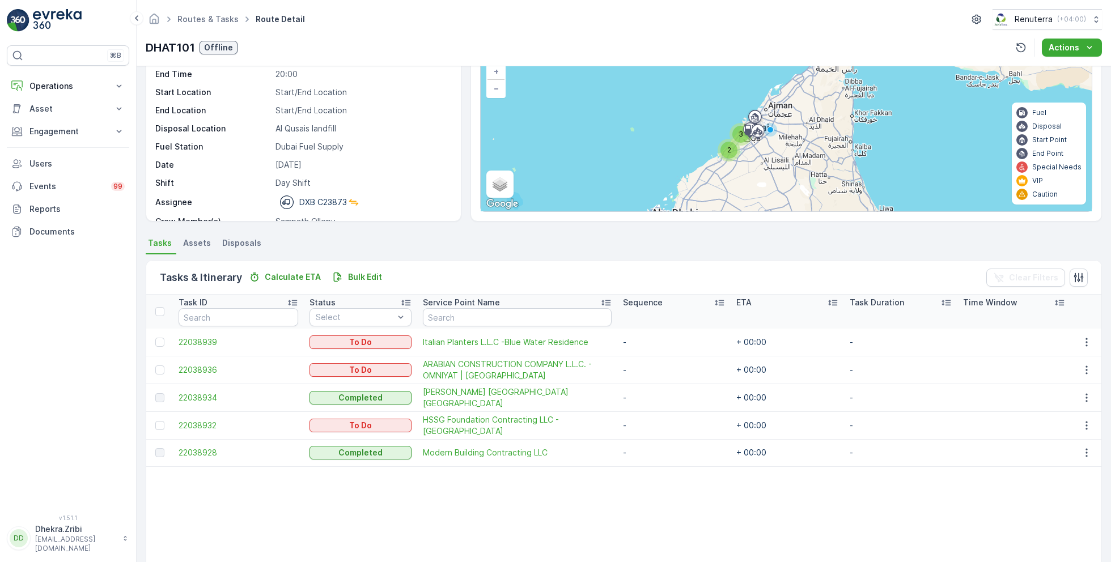
scroll to position [96, 0]
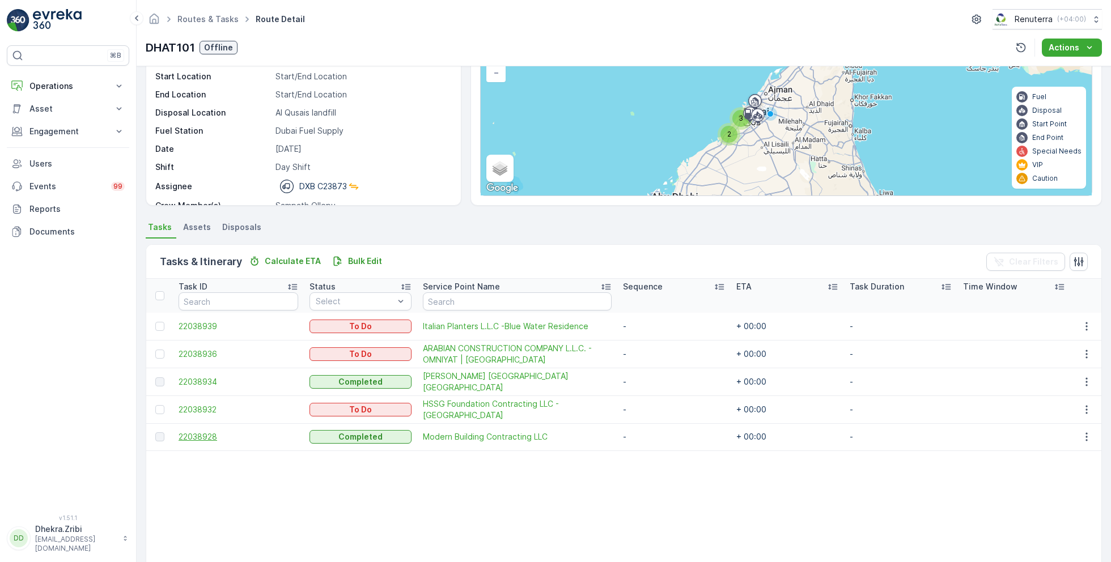
click at [201, 435] on span "22038928" at bounding box center [238, 436] width 120 height 11
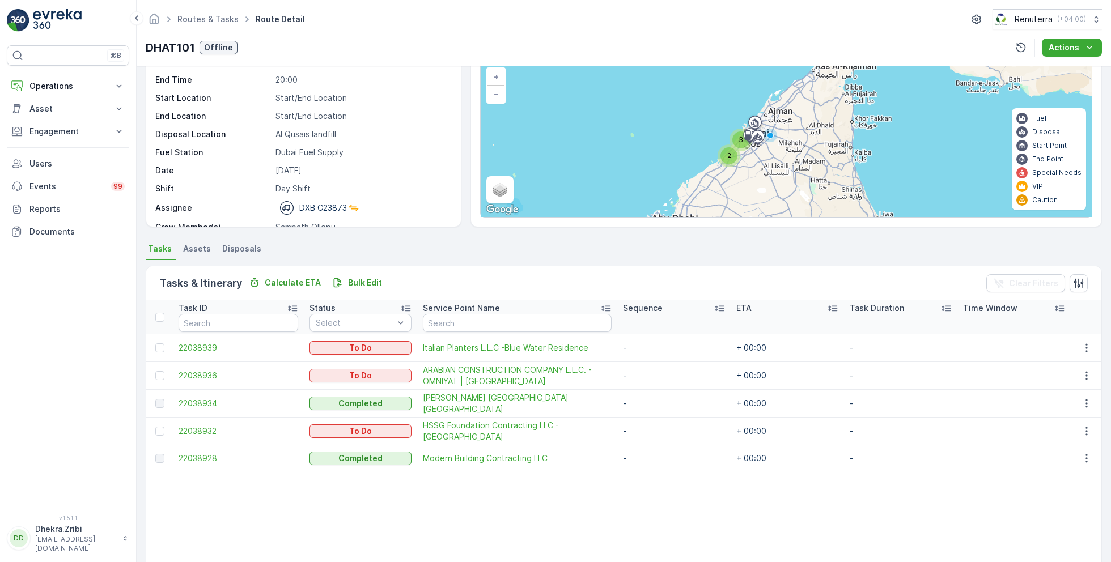
scroll to position [91, 0]
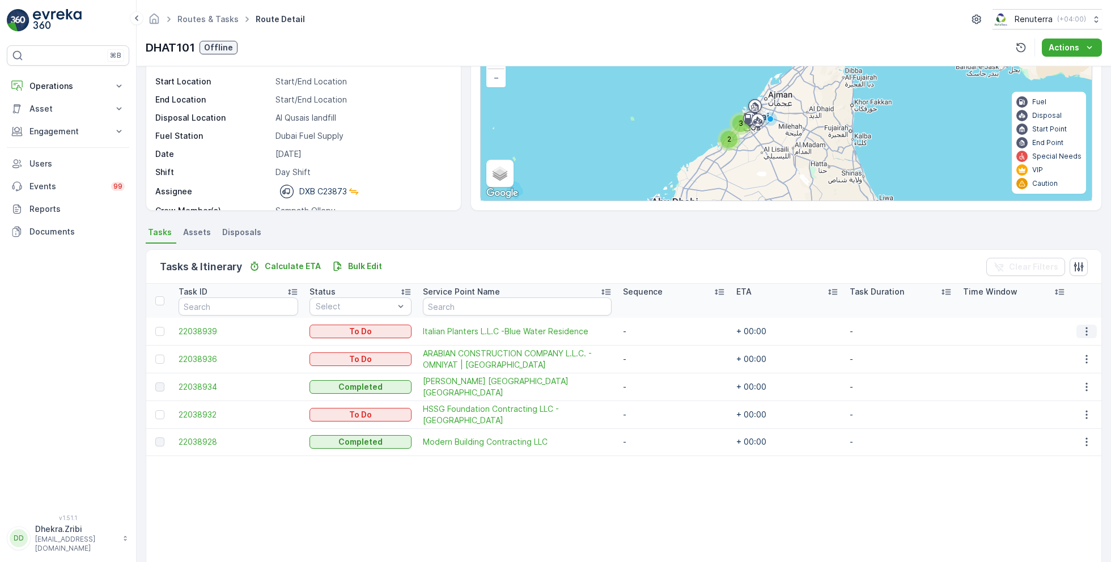
click at [1086, 328] on icon "button" at bounding box center [1086, 331] width 11 height 11
click at [1081, 329] on icon "button" at bounding box center [1086, 331] width 11 height 11
click at [1062, 396] on span "Remove from Route" at bounding box center [1068, 394] width 76 height 11
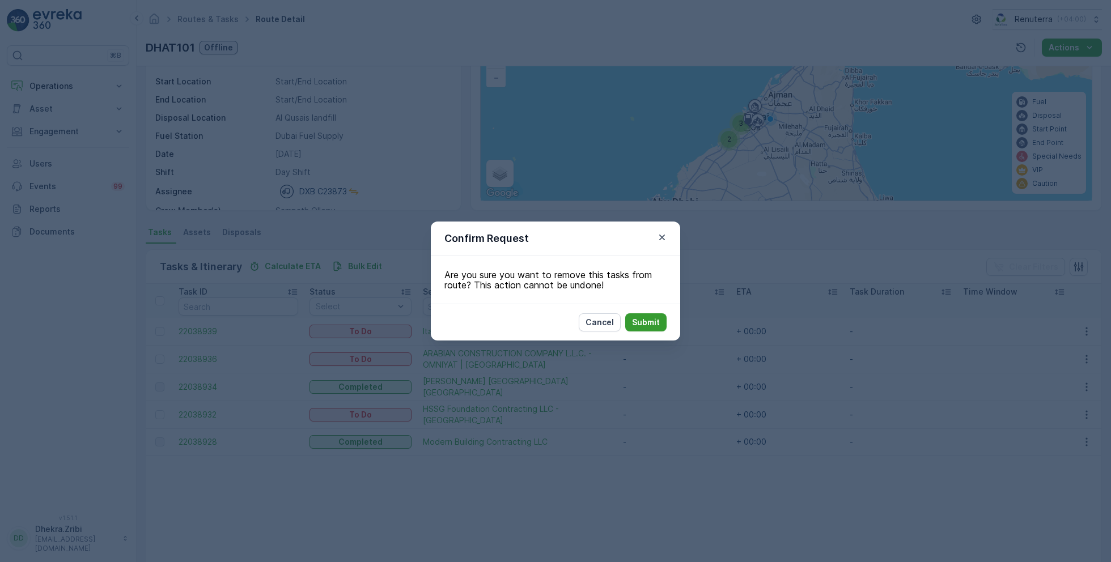
click at [646, 324] on p "Submit" at bounding box center [646, 322] width 28 height 11
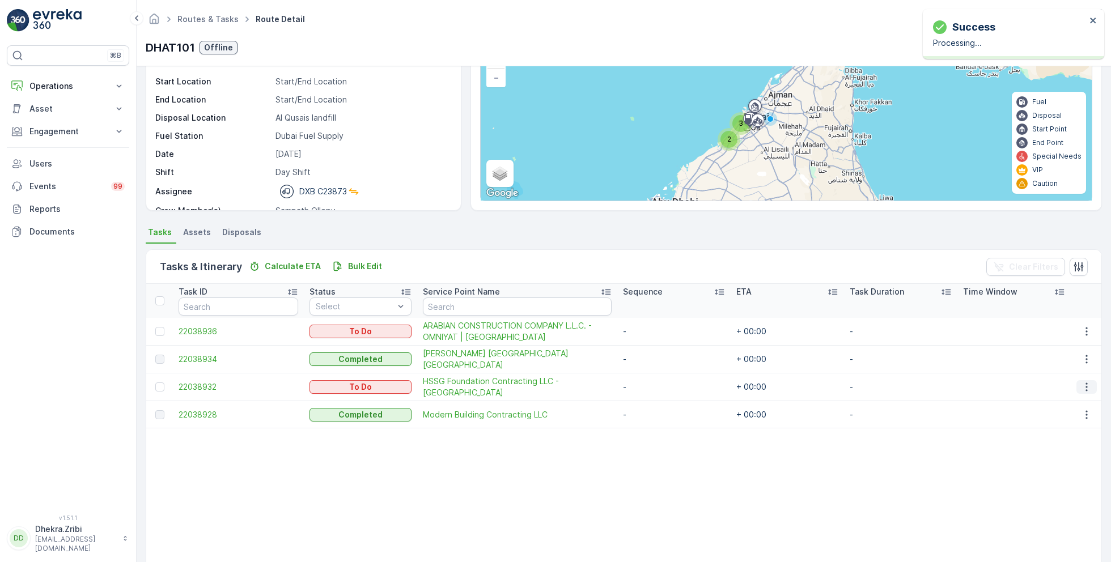
click at [1081, 382] on icon "button" at bounding box center [1086, 386] width 11 height 11
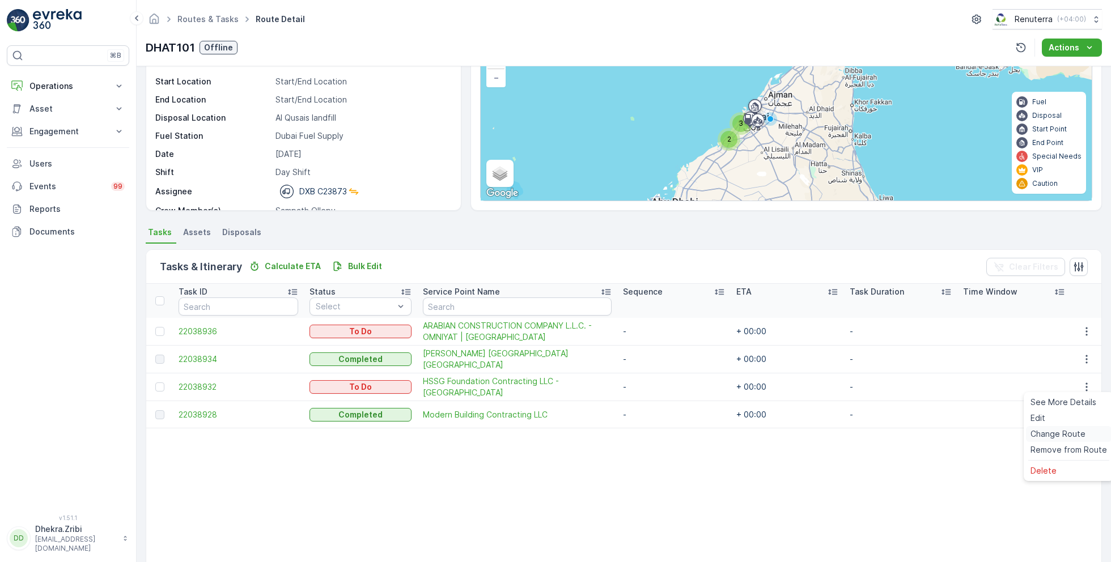
click at [1058, 430] on span "Change Route" at bounding box center [1057, 433] width 55 height 11
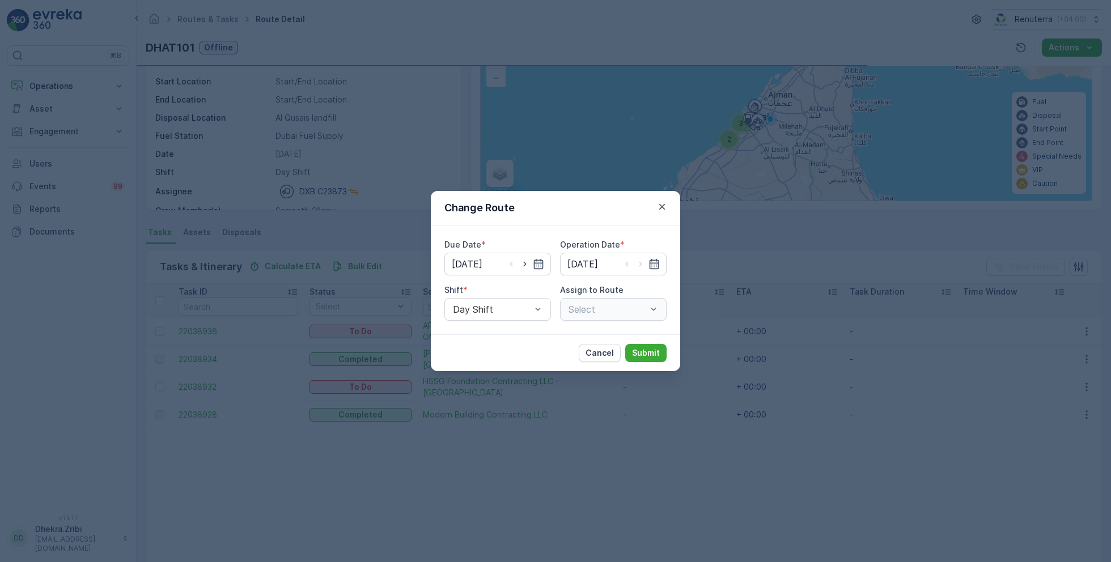
type input "[DATE]"
click at [592, 351] on p "Cancel" at bounding box center [599, 352] width 28 height 11
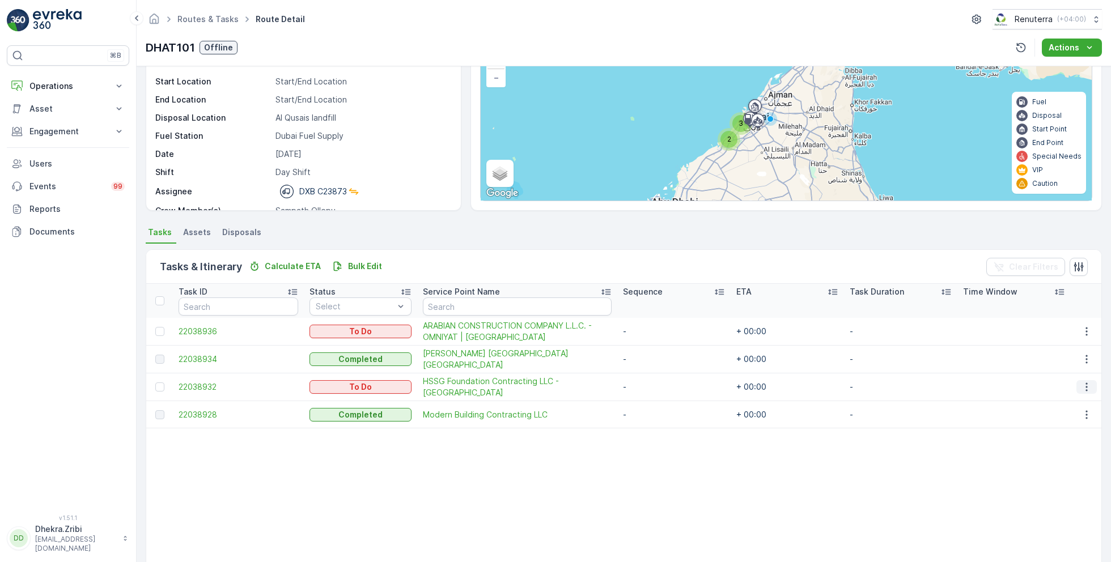
click at [1081, 386] on icon "button" at bounding box center [1086, 386] width 11 height 11
click at [1063, 444] on span "Remove from Route" at bounding box center [1068, 449] width 76 height 11
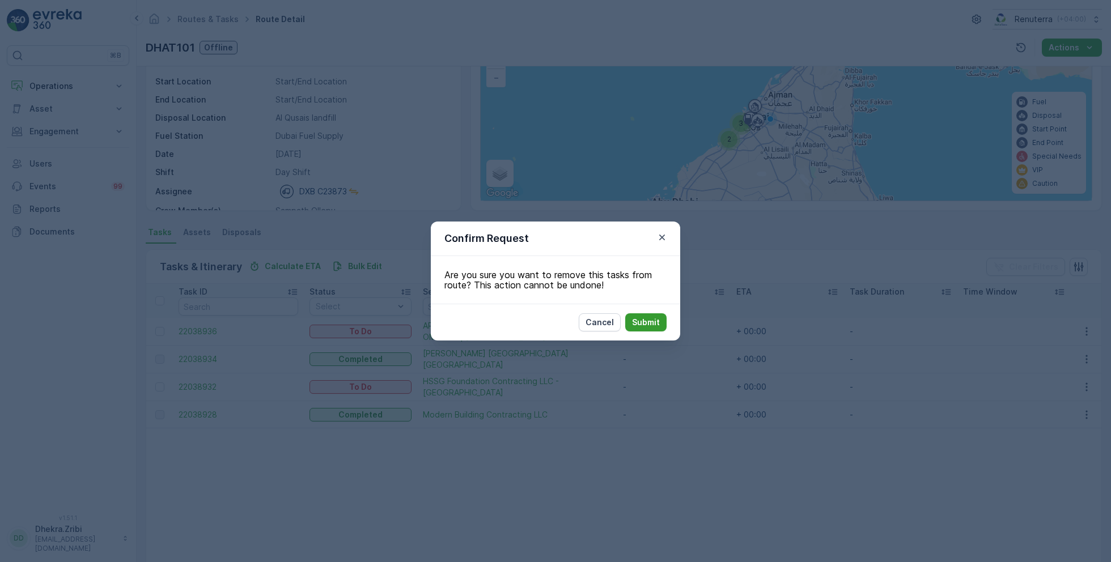
click at [654, 326] on p "Submit" at bounding box center [646, 322] width 28 height 11
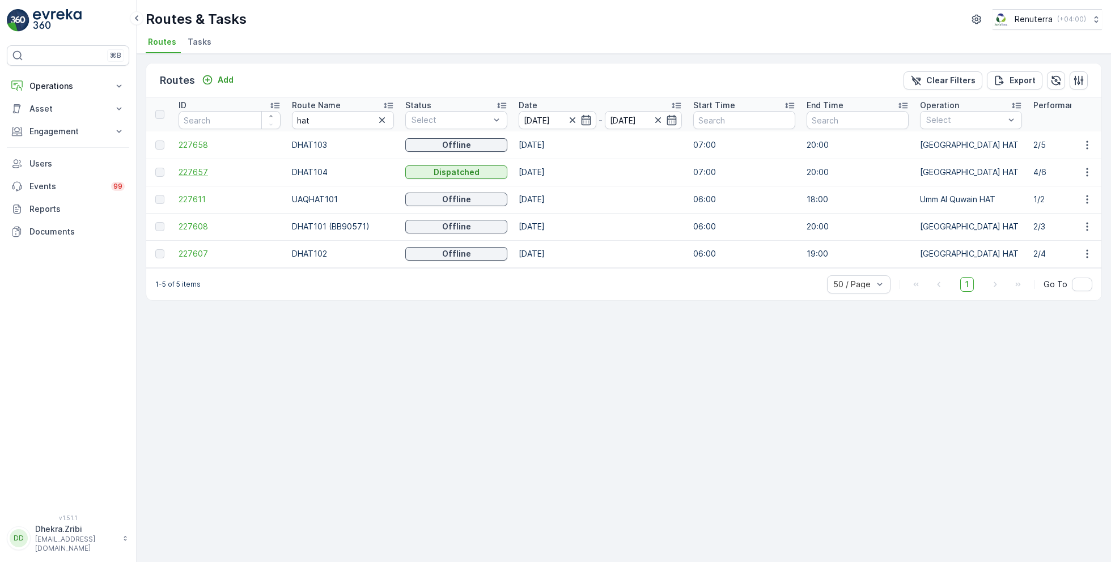
click at [201, 168] on span "227657" at bounding box center [229, 172] width 102 height 11
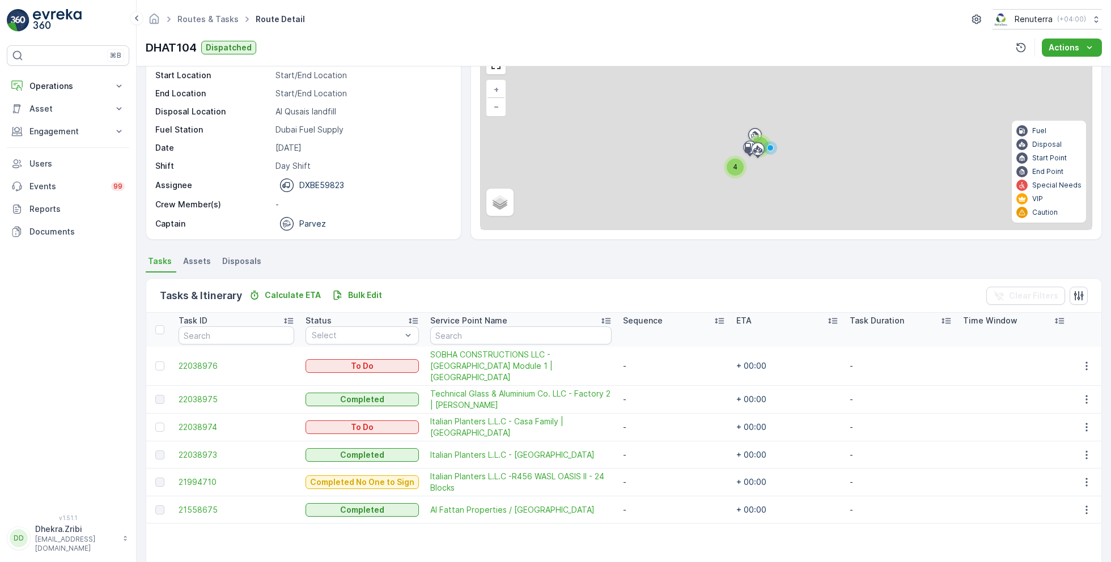
scroll to position [69, 0]
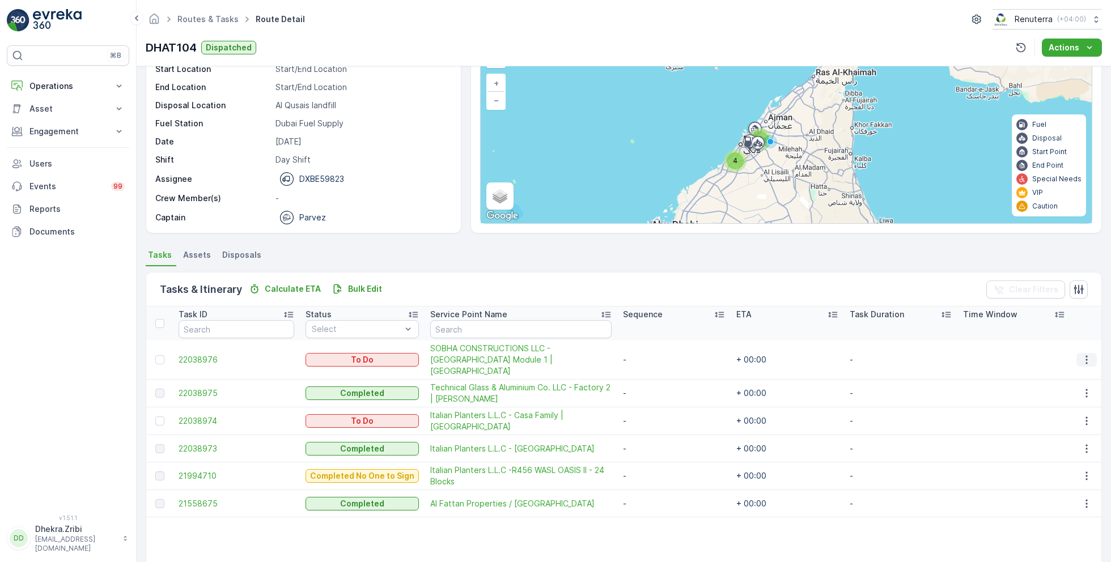
click at [1082, 354] on icon "button" at bounding box center [1086, 359] width 11 height 11
click at [1057, 402] on span "Change Route" at bounding box center [1057, 401] width 55 height 11
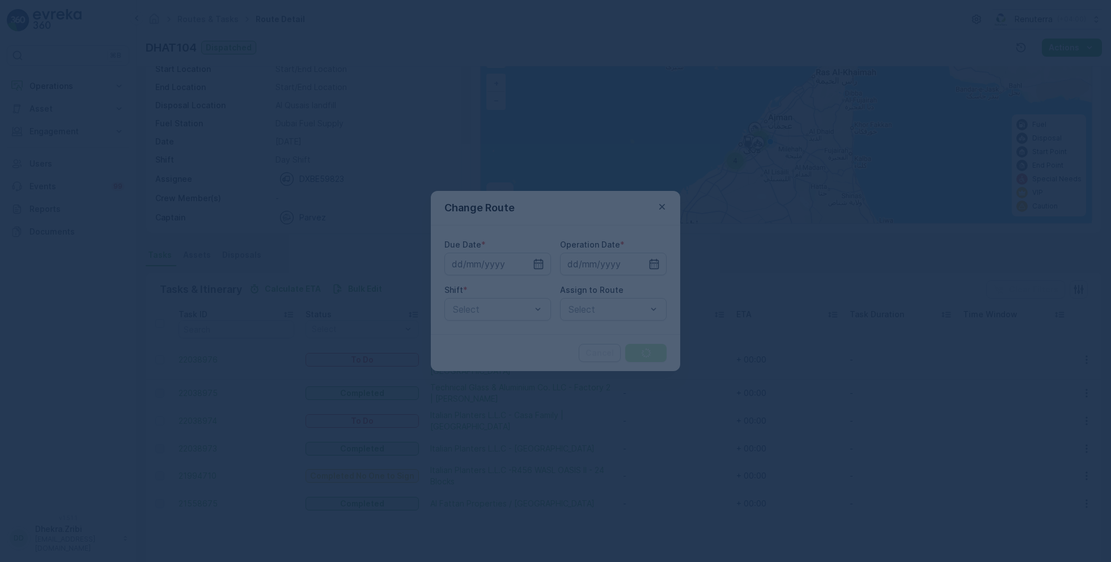
type input "[DATE]"
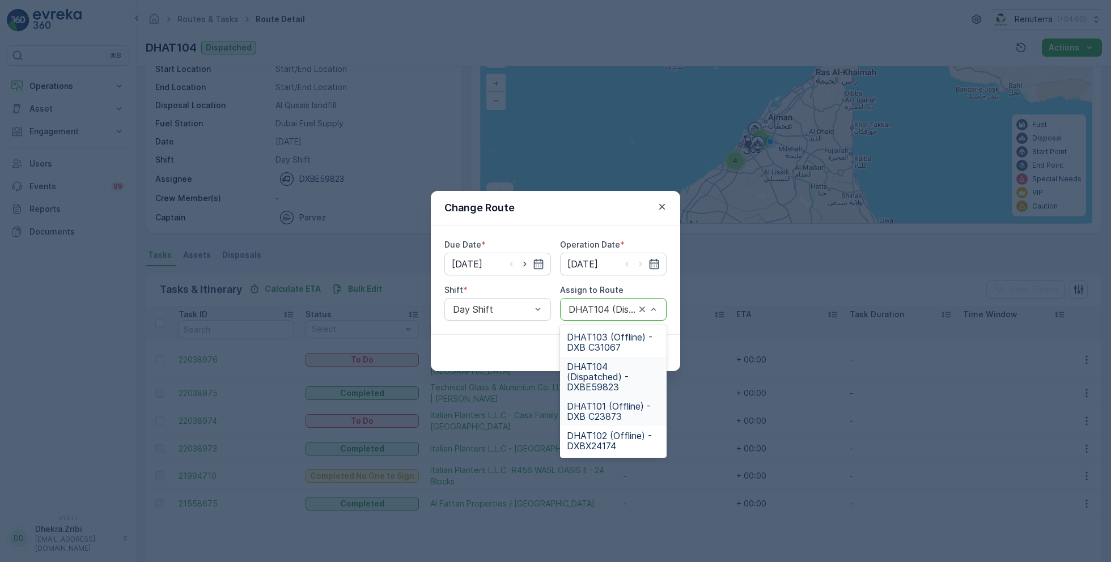
click at [606, 411] on span "DHAT101 (Offline) - DXB C23873" at bounding box center [613, 411] width 93 height 20
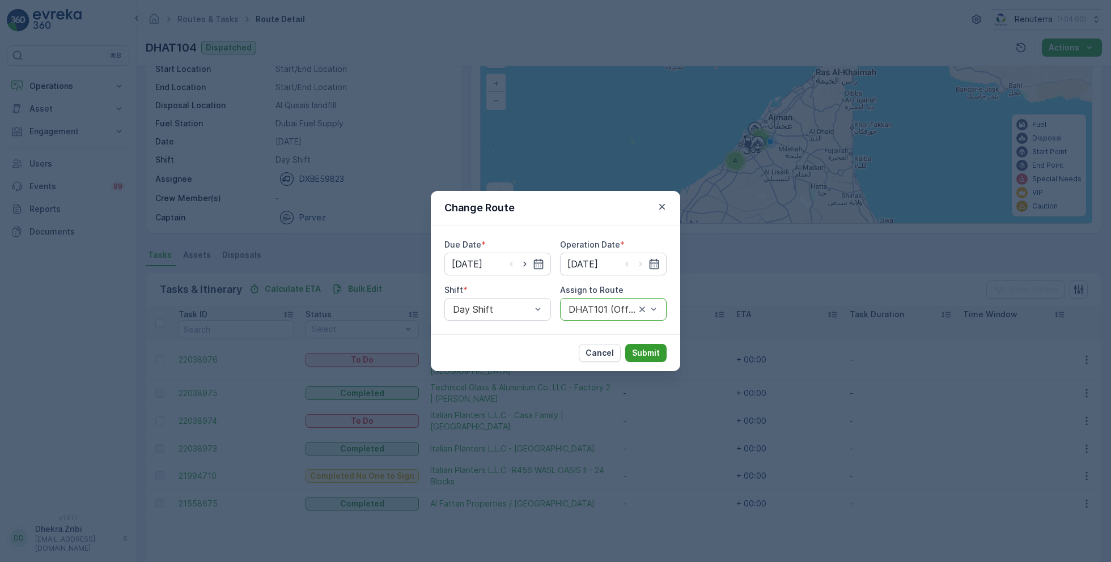
click at [647, 349] on p "Submit" at bounding box center [646, 352] width 28 height 11
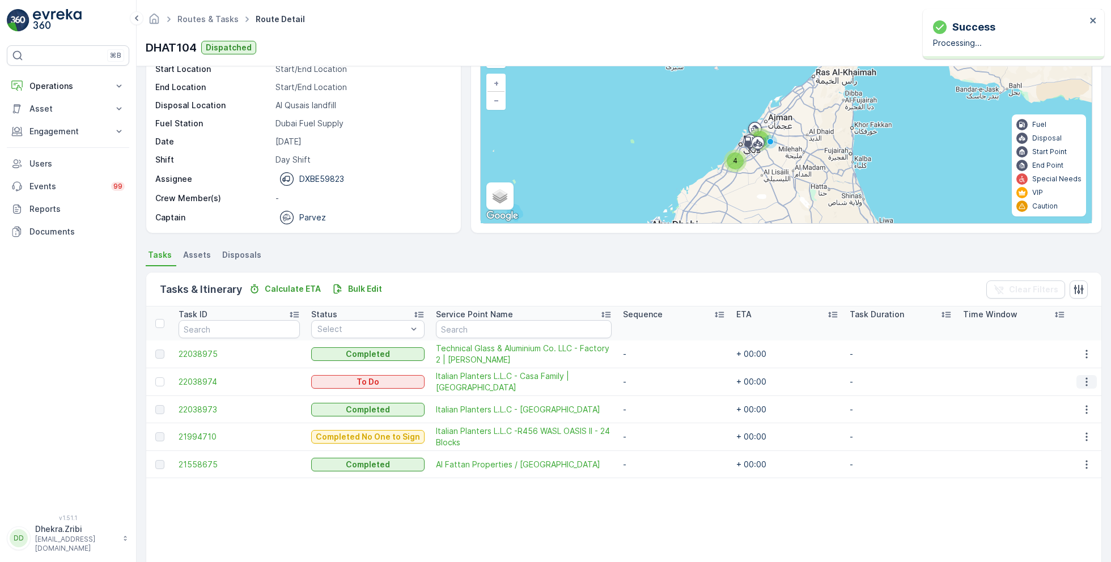
click at [1083, 378] on icon "button" at bounding box center [1086, 381] width 11 height 11
click at [1051, 446] on span "Remove from Route" at bounding box center [1068, 445] width 76 height 11
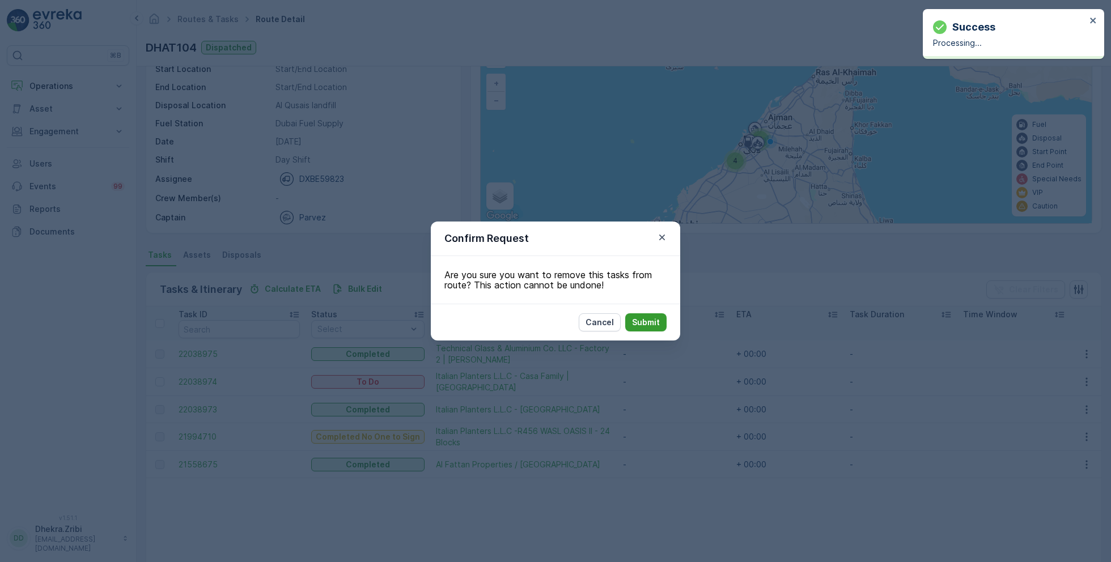
click at [643, 321] on p "Submit" at bounding box center [646, 322] width 28 height 11
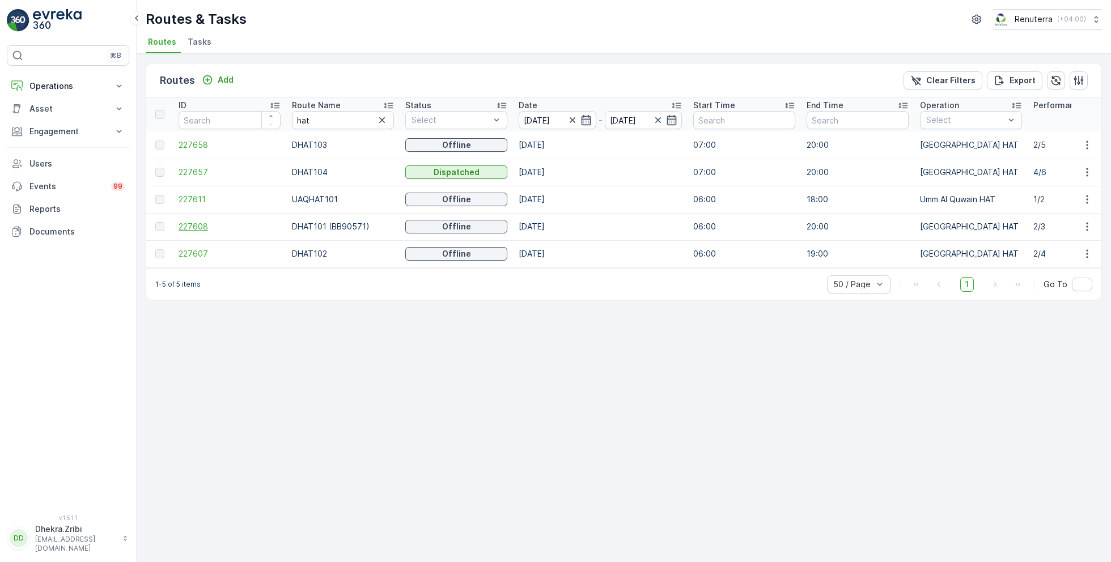
click at [205, 222] on span "227608" at bounding box center [229, 226] width 102 height 11
